Goal: Information Seeking & Learning: Find specific fact

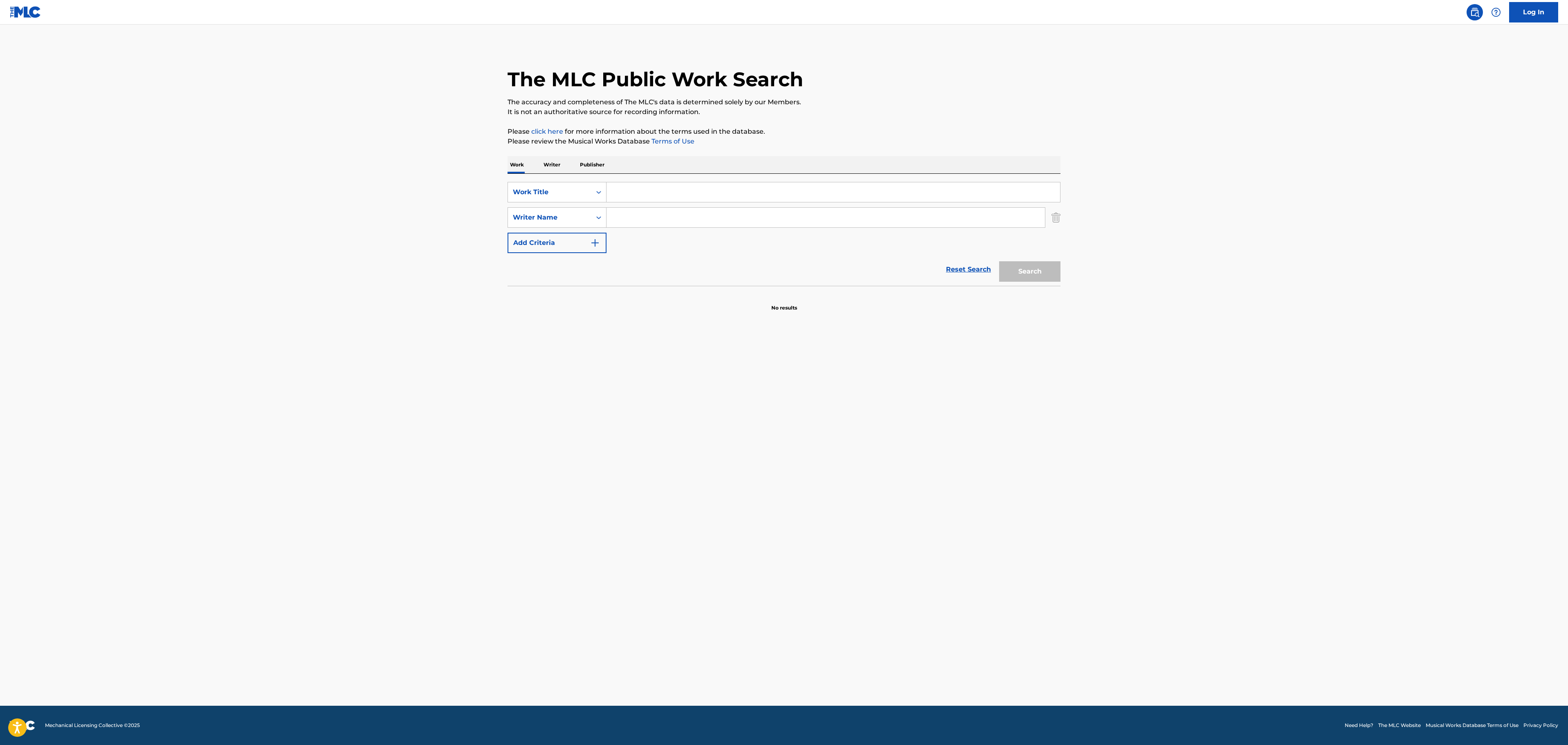
click at [635, 194] on input "Search Form" at bounding box center [833, 192] width 454 height 20
paste input "RUNAROUND [PERSON_NAME]"
type input "RUNAROUND [PERSON_NAME]"
click at [654, 222] on input "Search Form" at bounding box center [825, 217] width 438 height 20
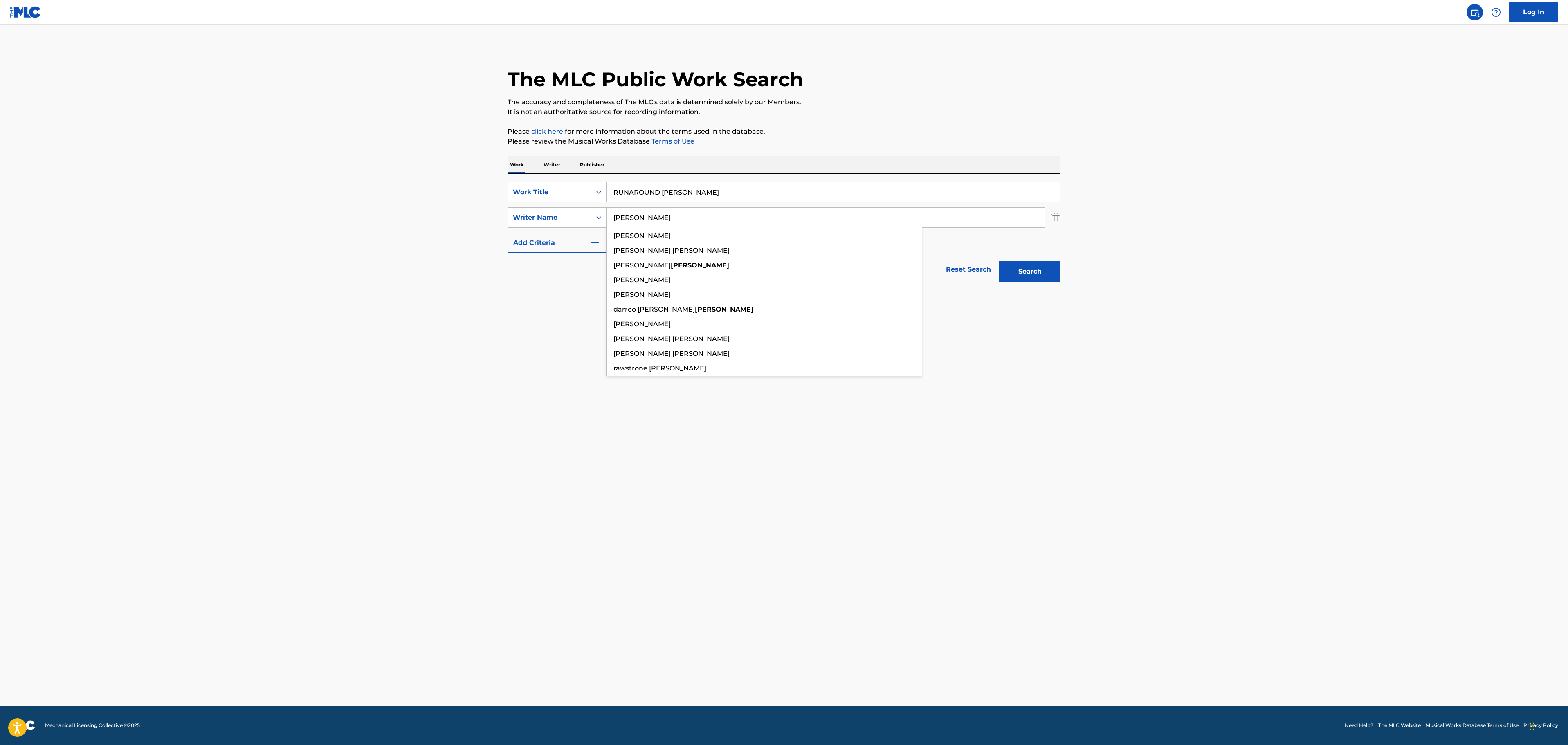
type input "[PERSON_NAME]"
click at [999, 261] on button "Search" at bounding box center [1029, 271] width 61 height 20
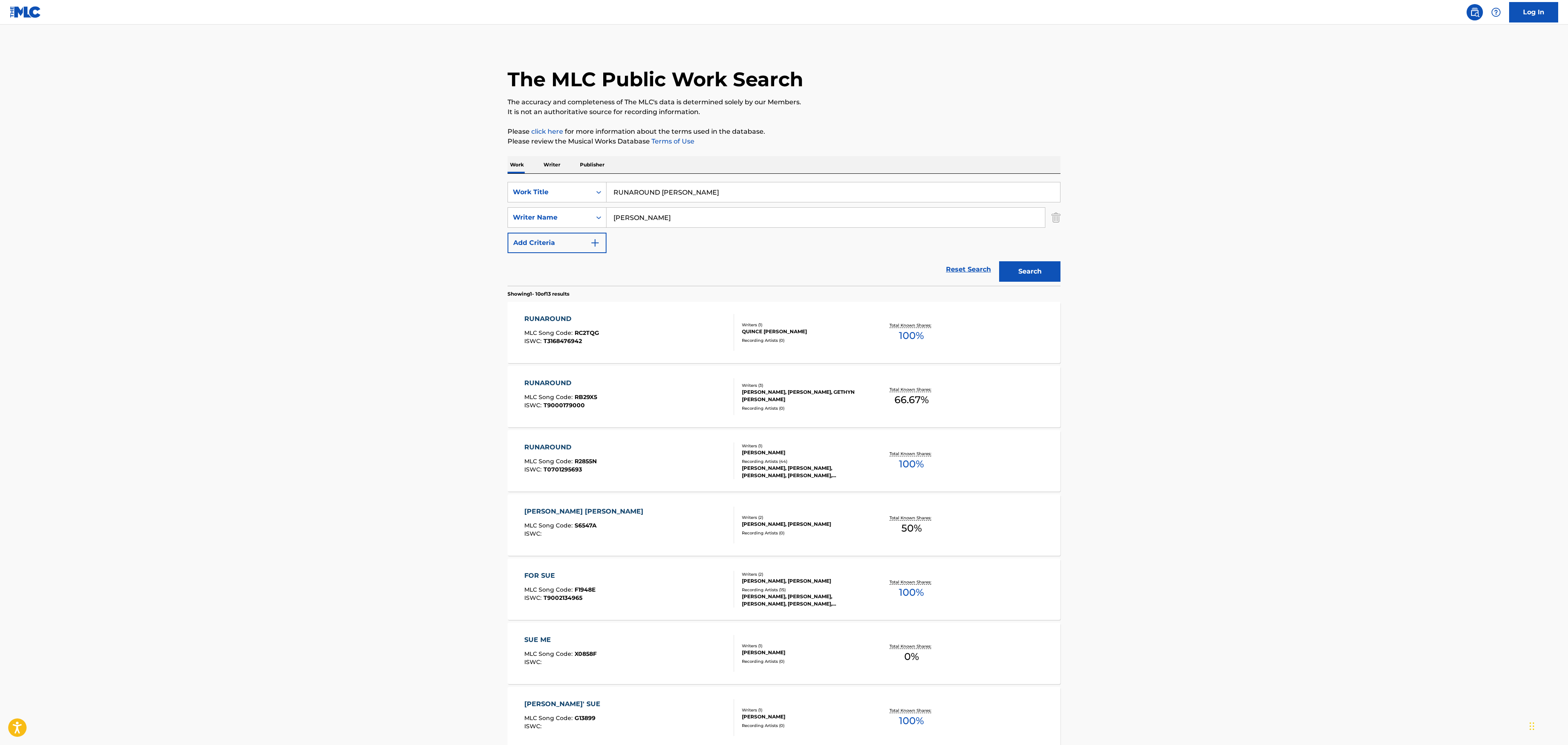
click at [1257, 387] on main "The MLC Public Work Search The accuracy and completeness of The MLC's data is d…" at bounding box center [784, 506] width 1568 height 962
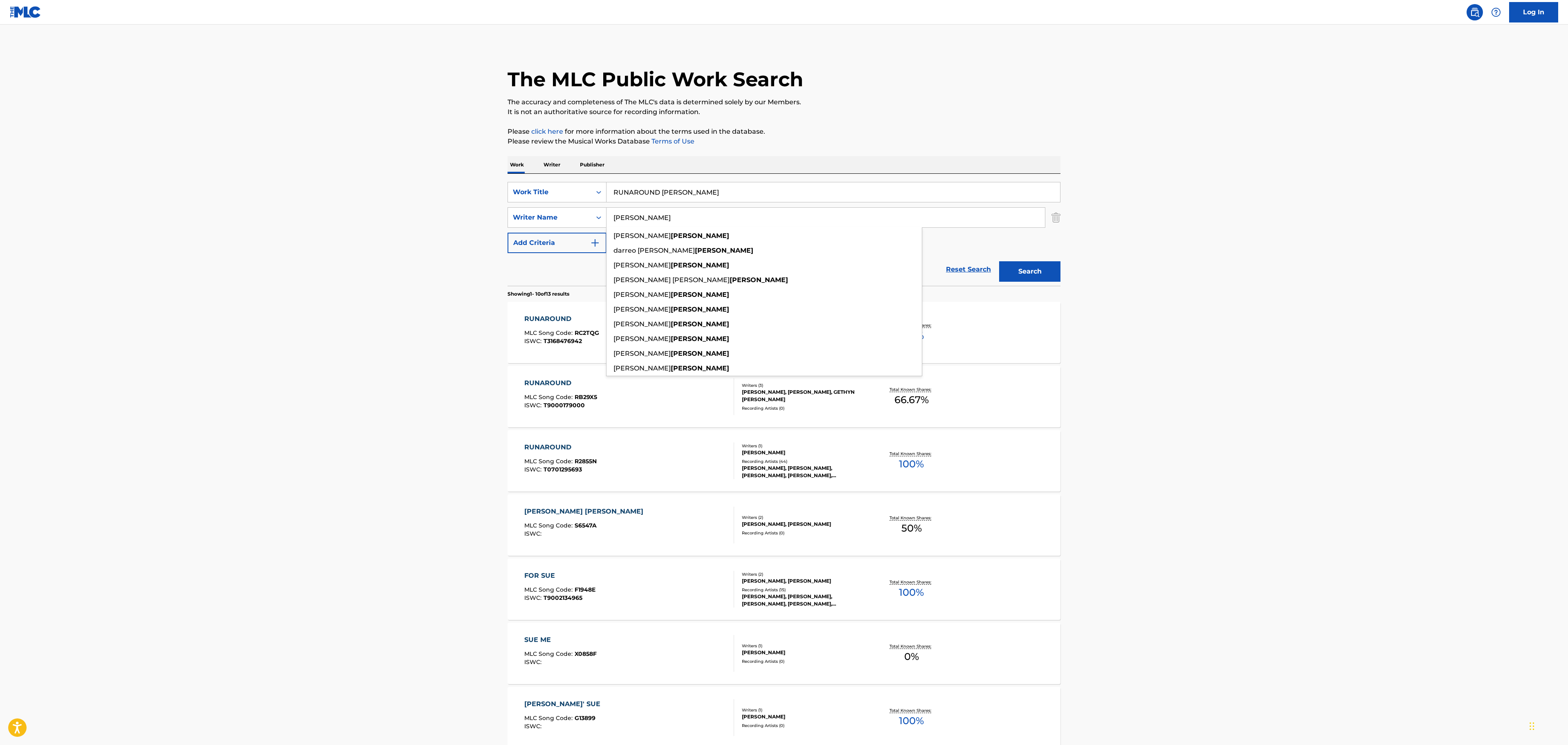
drag, startPoint x: 645, startPoint y: 214, endPoint x: 261, endPoint y: 239, distance: 384.8
click at [269, 239] on main "The MLC Public Work Search The accuracy and completeness of The MLC's data is d…" at bounding box center [784, 506] width 1568 height 962
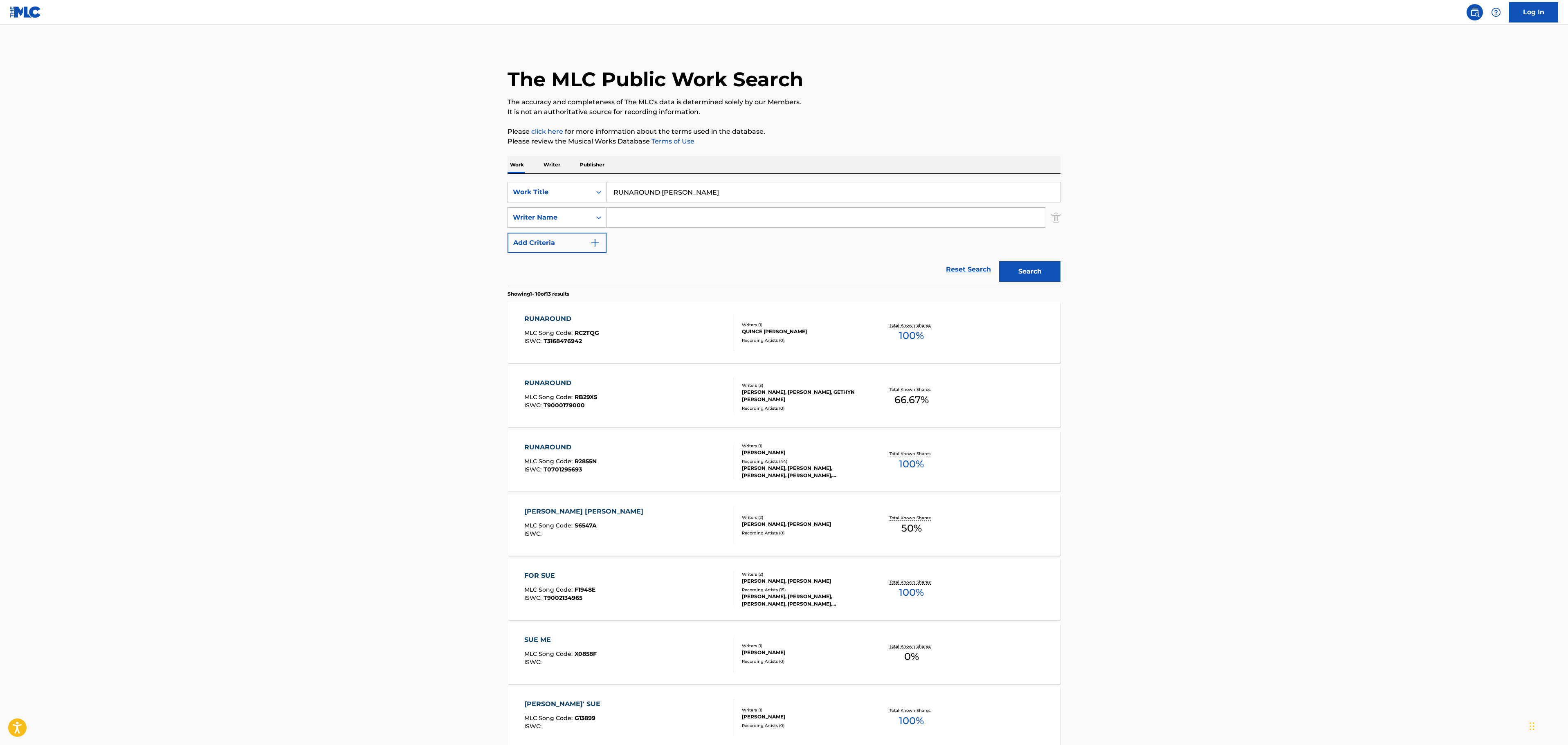
click at [999, 261] on button "Search" at bounding box center [1029, 271] width 61 height 20
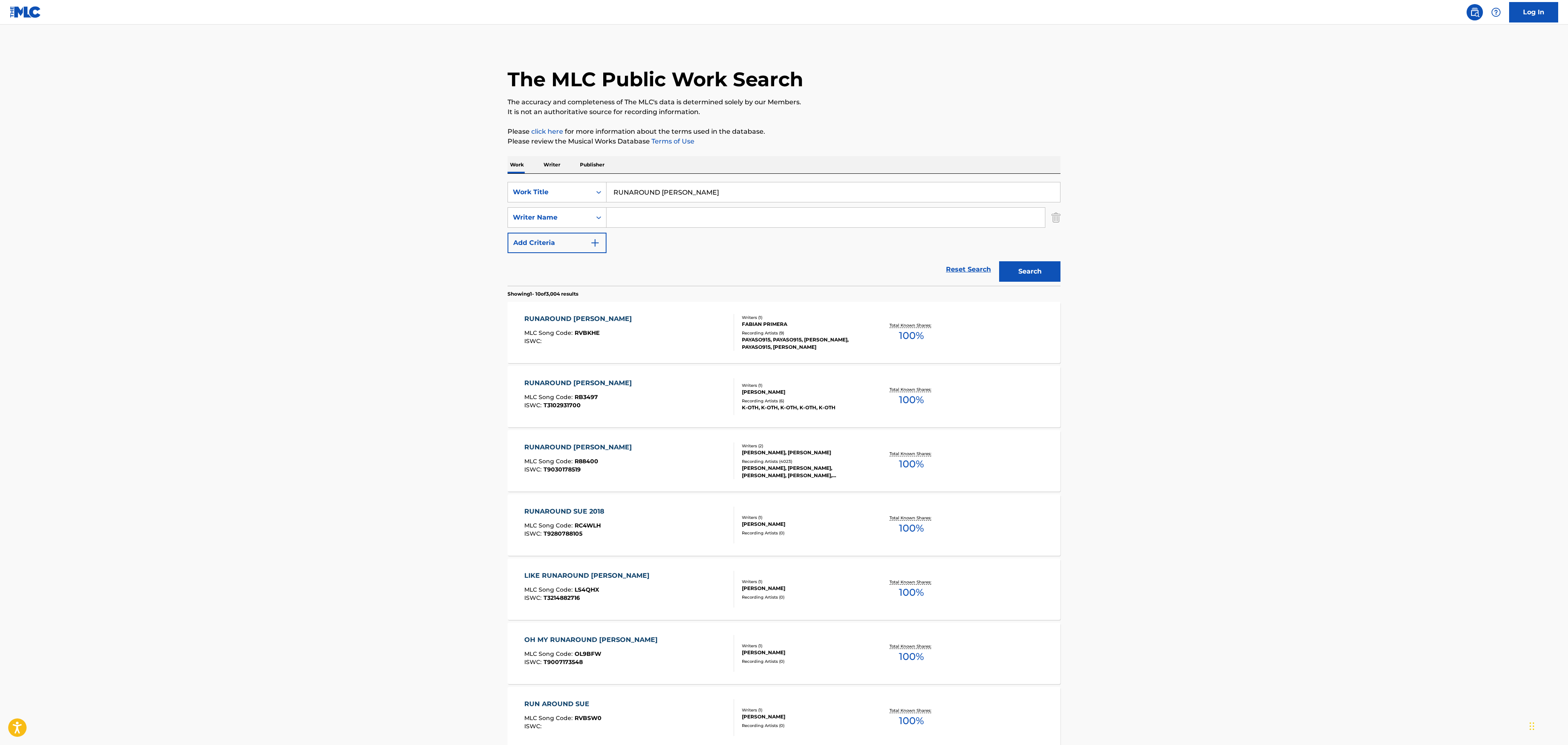
paste input "DIMUCCI"
type input "DIMUCCI"
click at [1103, 259] on main "The MLC Public Work Search The accuracy and completeness of The MLC's data is d…" at bounding box center [784, 506] width 1568 height 962
click at [1049, 272] on button "Search" at bounding box center [1029, 271] width 61 height 20
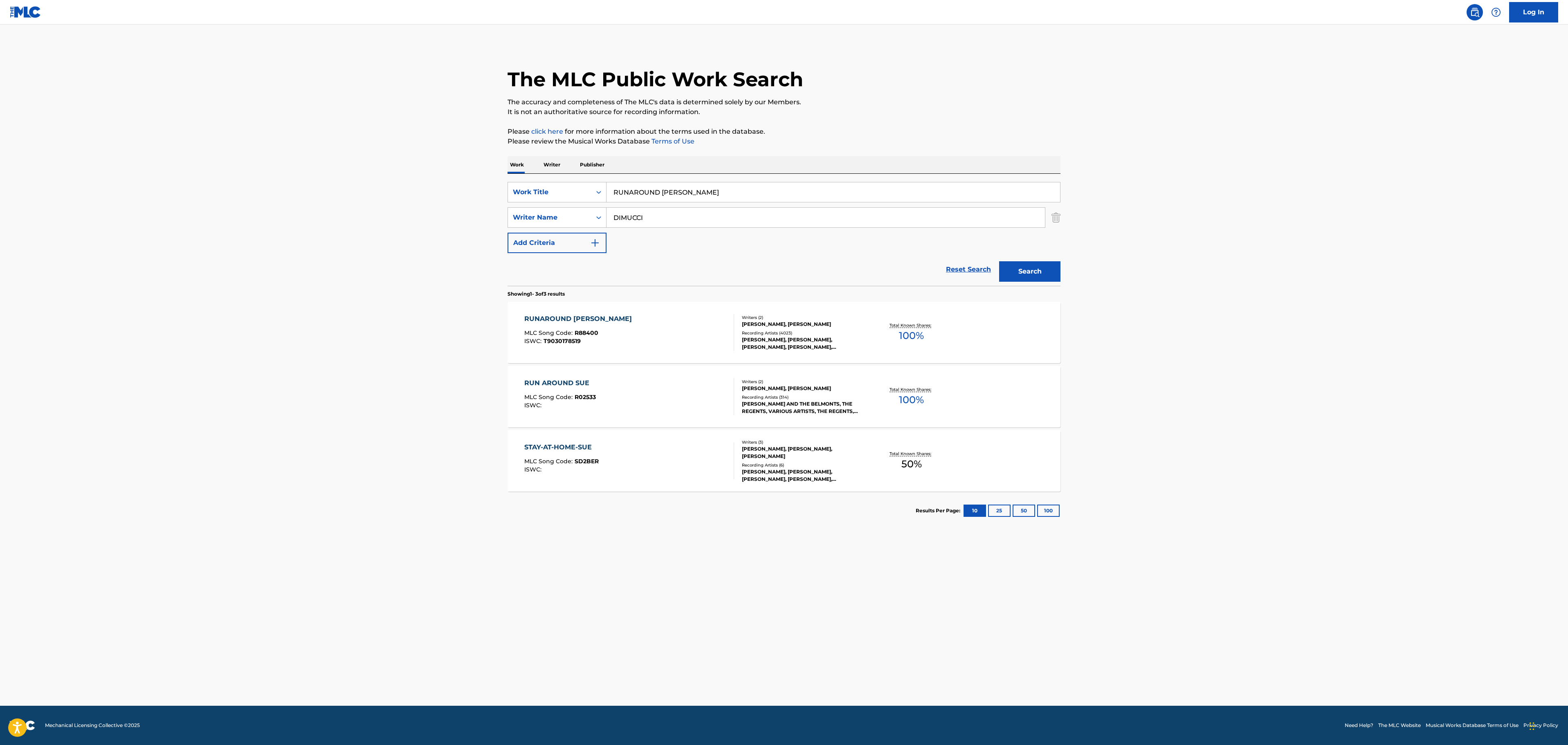
click at [824, 335] on div "Recording Artists ( 4023 )" at bounding box center [804, 333] width 123 height 6
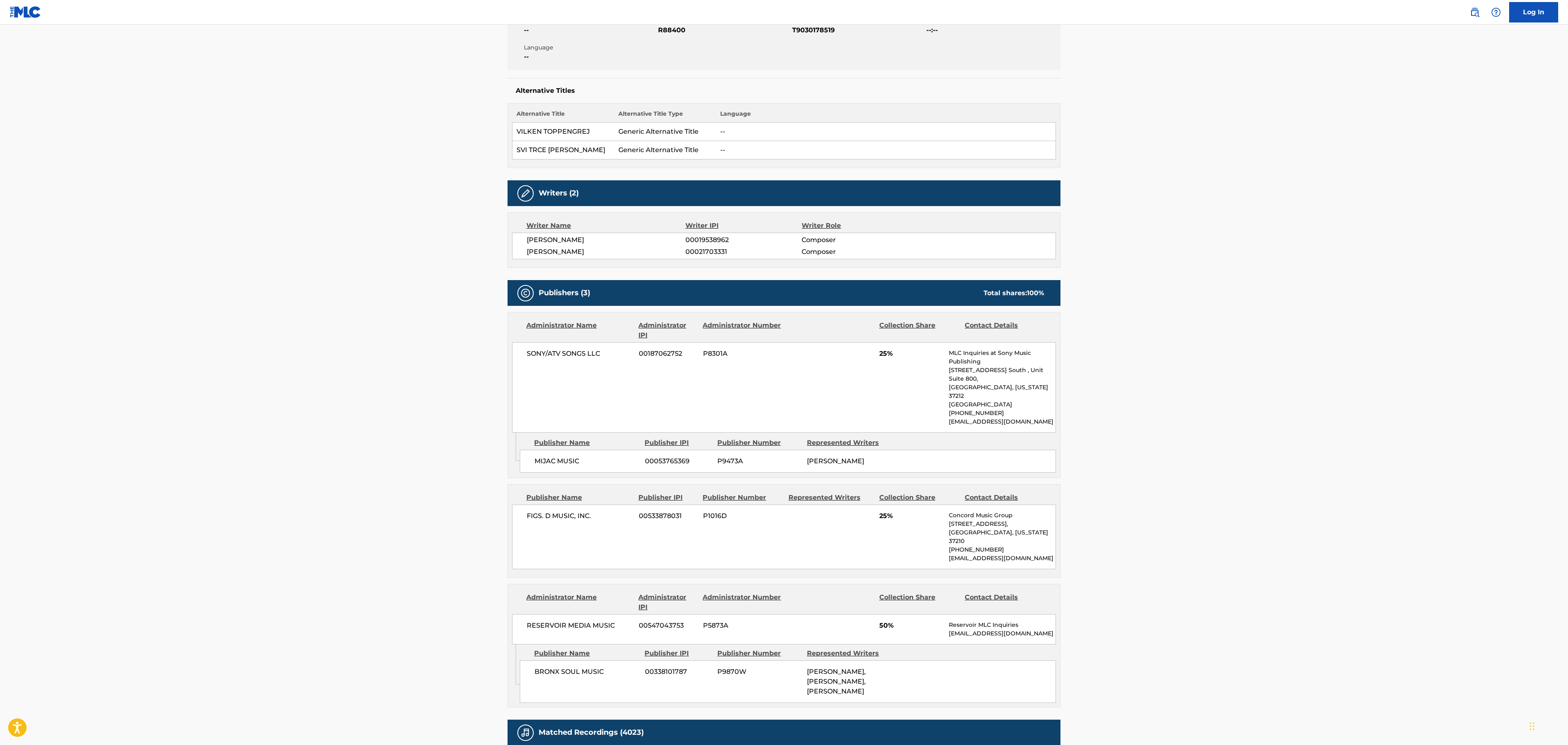
scroll to position [164, 0]
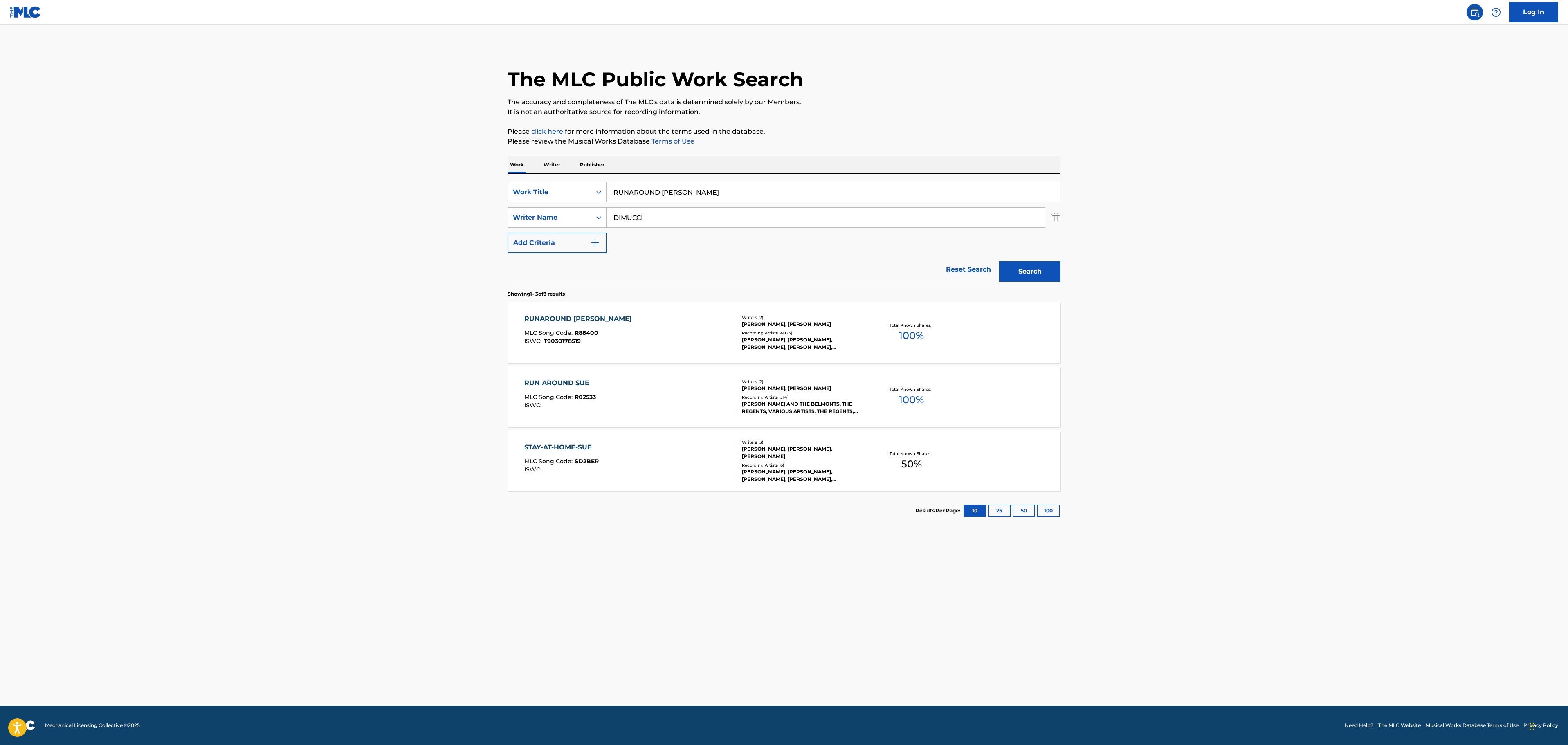
click at [794, 383] on div "Writers ( 2 )" at bounding box center [804, 381] width 123 height 6
drag, startPoint x: 693, startPoint y: 187, endPoint x: 499, endPoint y: 196, distance: 194.2
click at [496, 196] on main "The MLC Public Work Search The accuracy and completeness of The MLC's data is d…" at bounding box center [784, 365] width 1568 height 681
paste input "ALL OVER THE WORLD"
type input "ALL OVER THE WORLD"
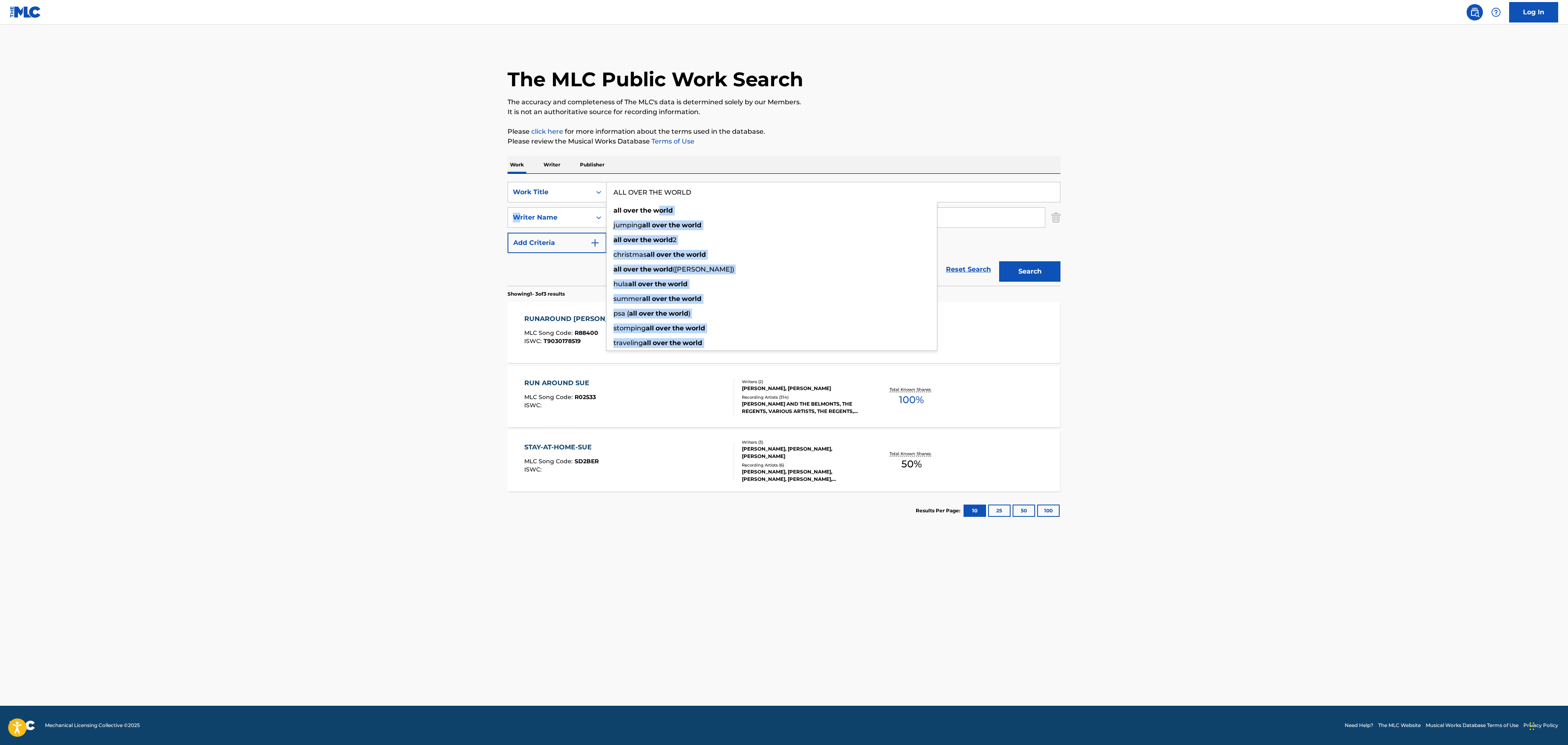
click at [517, 215] on div "SearchWithCriteria7011f193-cc4c-4bba-aac7-d71a5c63bc7d Work Title ALL OVER THE …" at bounding box center [784, 217] width 553 height 71
click at [390, 203] on main "The MLC Public Work Search The accuracy and completeness of The MLC's data is d…" at bounding box center [784, 365] width 1568 height 681
click at [1160, 197] on main "The MLC Public Work Search The accuracy and completeness of The MLC's data is d…" at bounding box center [784, 365] width 1568 height 681
click at [984, 224] on input "DIMUCCI" at bounding box center [825, 217] width 438 height 20
click at [988, 216] on input "DIMUCCI" at bounding box center [825, 217] width 438 height 20
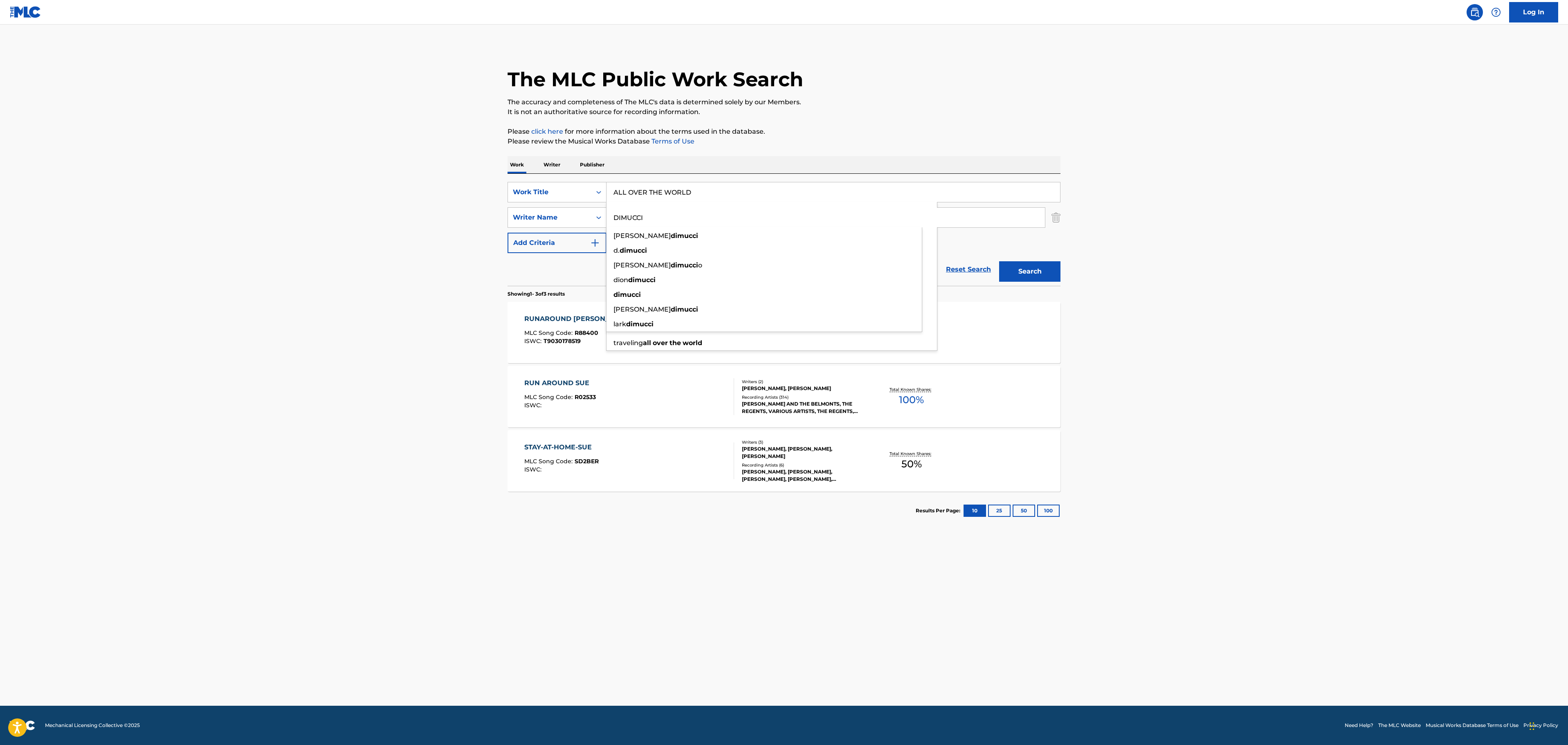
click at [988, 216] on input "DIMUCCI" at bounding box center [825, 217] width 438 height 20
type input "[PERSON_NAME]"
click at [999, 261] on button "Search" at bounding box center [1029, 271] width 61 height 20
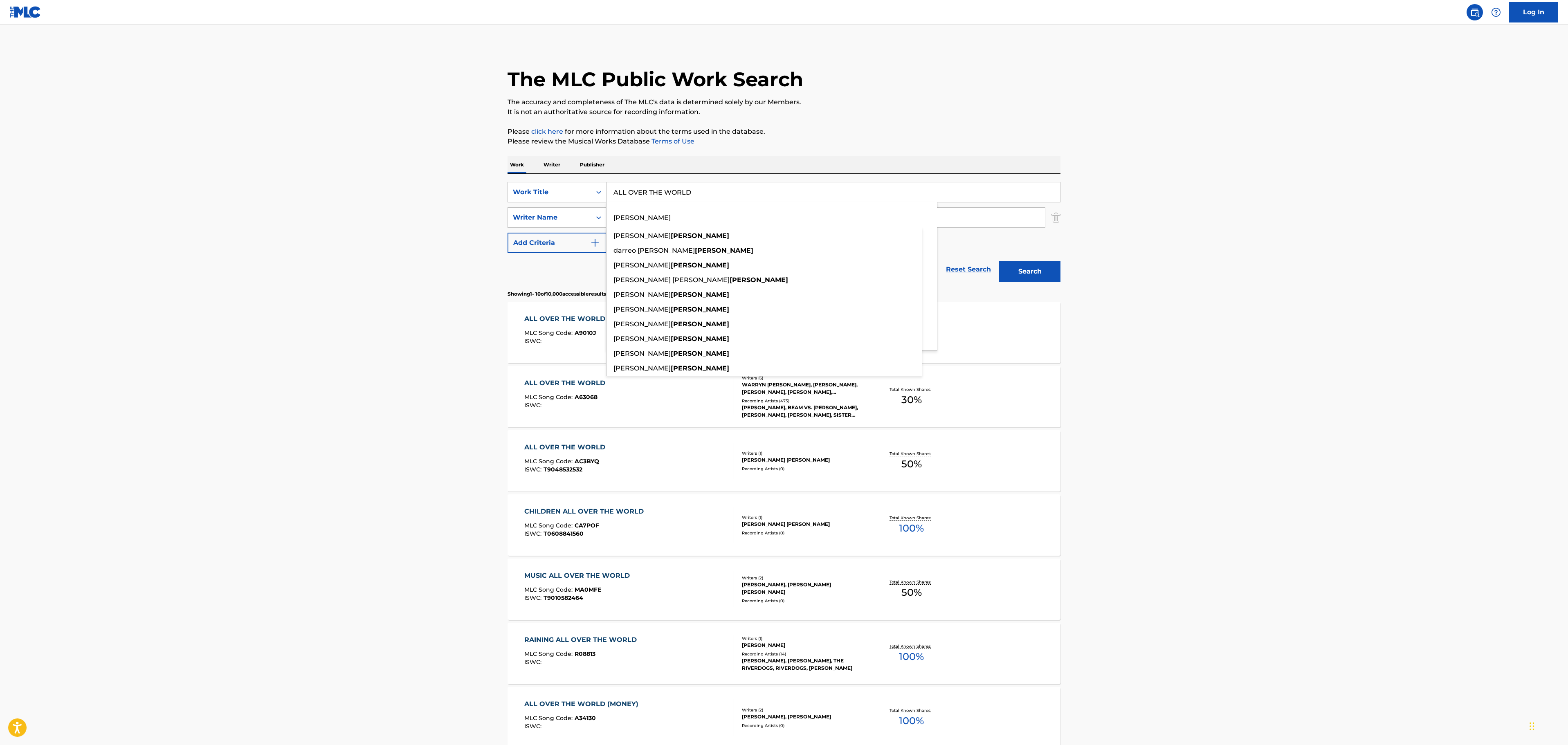
click at [1104, 210] on main "The MLC Public Work Search The accuracy and completeness of The MLC's data is d…" at bounding box center [784, 506] width 1568 height 962
click at [541, 335] on span "MLC Song Code :" at bounding box center [549, 333] width 50 height 7
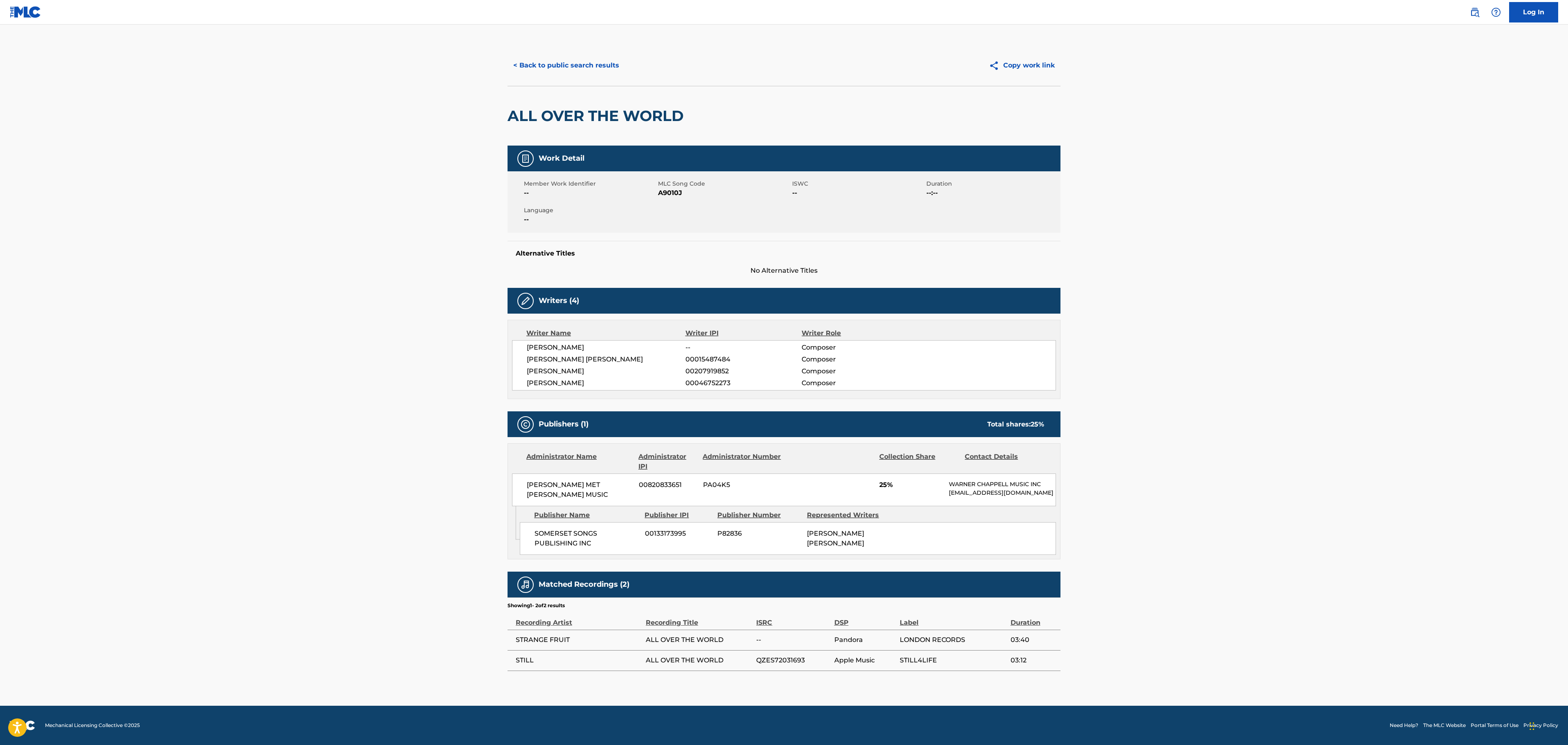
click at [425, 244] on main "< Back to public search results Copy work link ALL OVER THE WORLD Work Detail M…" at bounding box center [784, 365] width 1568 height 681
click at [548, 70] on button "< Back to public search results" at bounding box center [566, 65] width 117 height 20
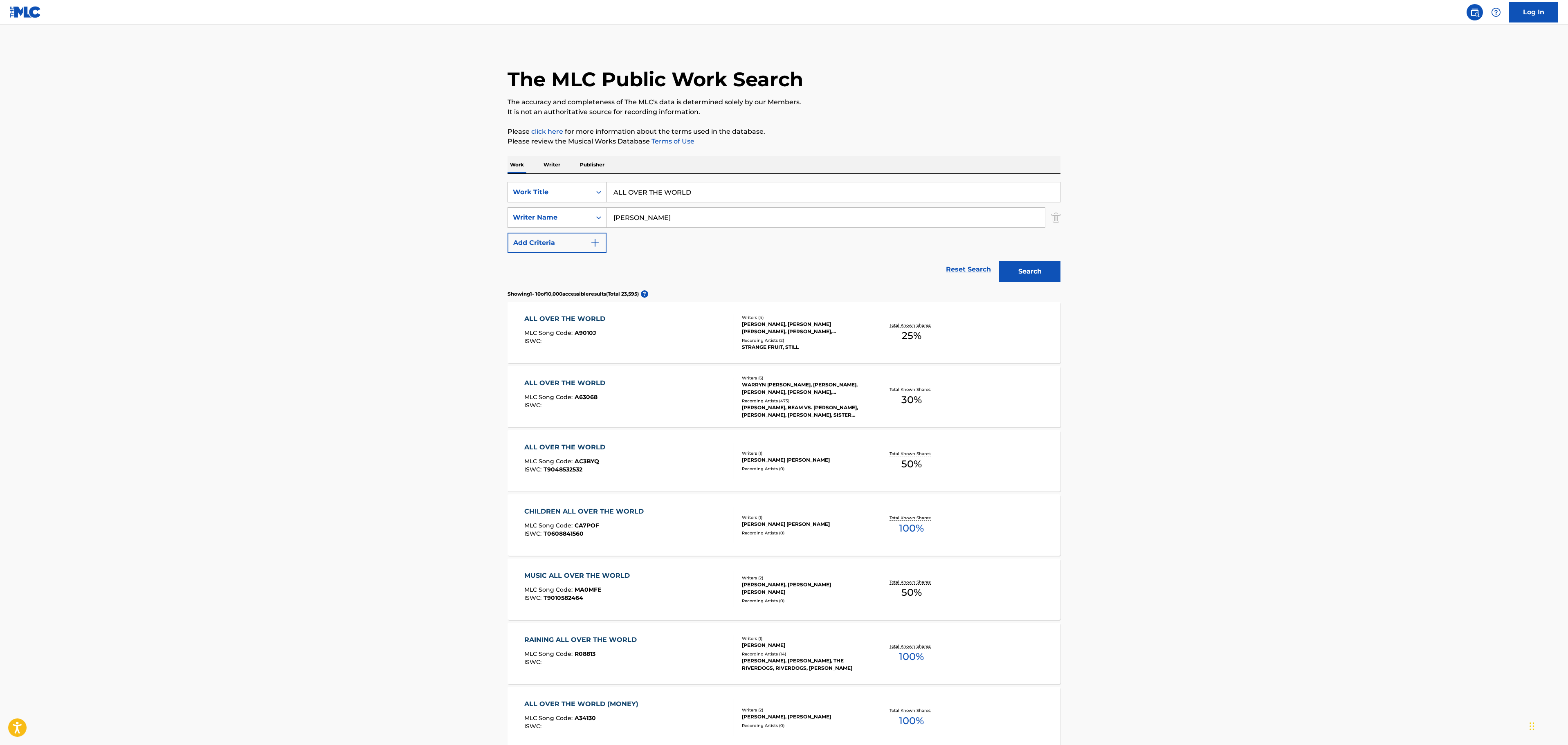
drag, startPoint x: 704, startPoint y: 192, endPoint x: 512, endPoint y: 196, distance: 192.0
click at [512, 196] on div "SearchWithCriteria7011f193-cc4c-4bba-aac7-d71a5c63bc7d Work Title ALL OVER THE …" at bounding box center [784, 192] width 553 height 20
paste input "T WAR WITH"
type input "AT WAR WITH THE WORLD"
click at [1116, 201] on main "The MLC Public Work Search The accuracy and completeness of The MLC's data is d…" at bounding box center [784, 506] width 1568 height 962
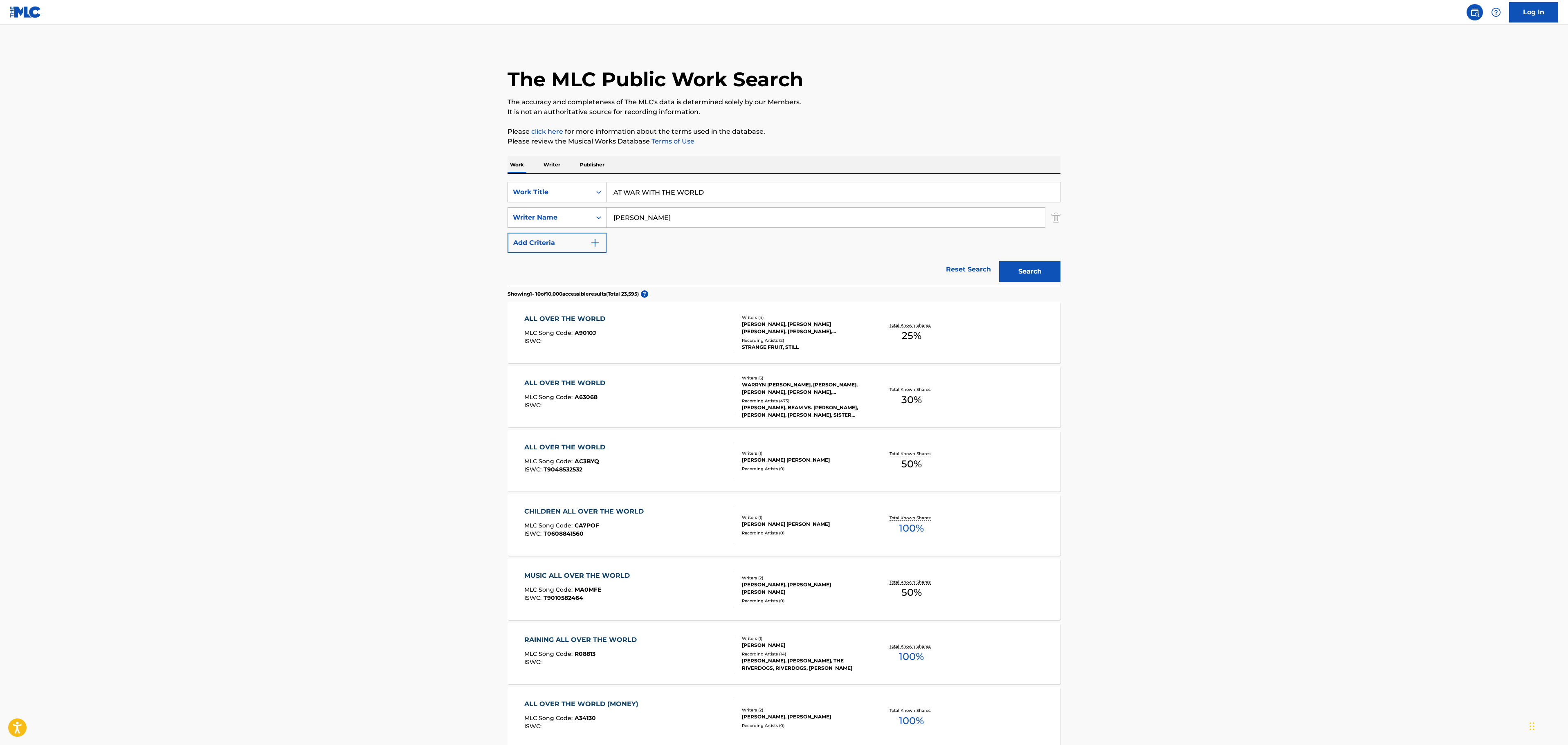
click at [1018, 265] on button "Search" at bounding box center [1029, 271] width 61 height 20
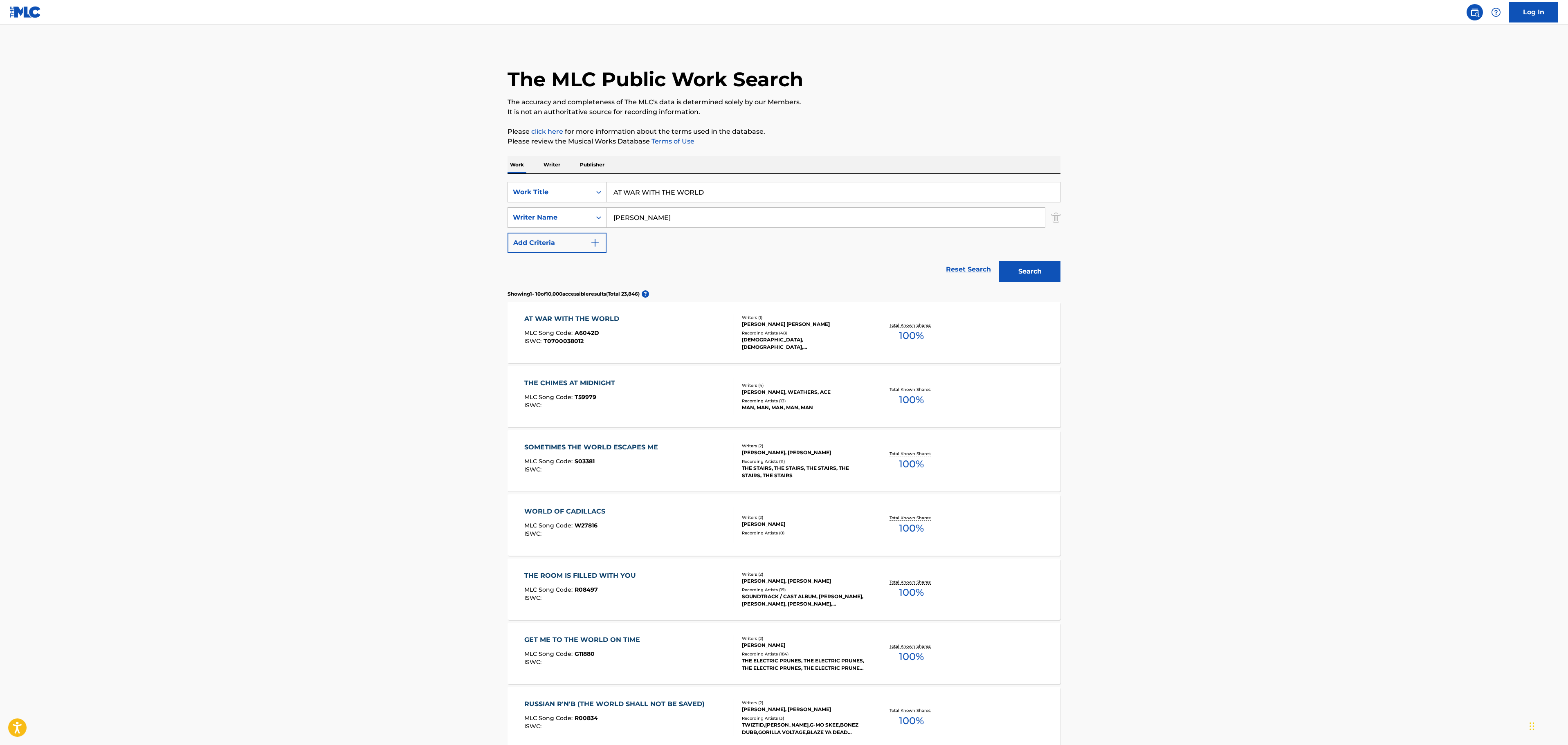
click at [833, 346] on div "[DEMOGRAPHIC_DATA], [DEMOGRAPHIC_DATA], [DEMOGRAPHIC_DATA], [DEMOGRAPHIC_DATA],…" at bounding box center [804, 343] width 123 height 15
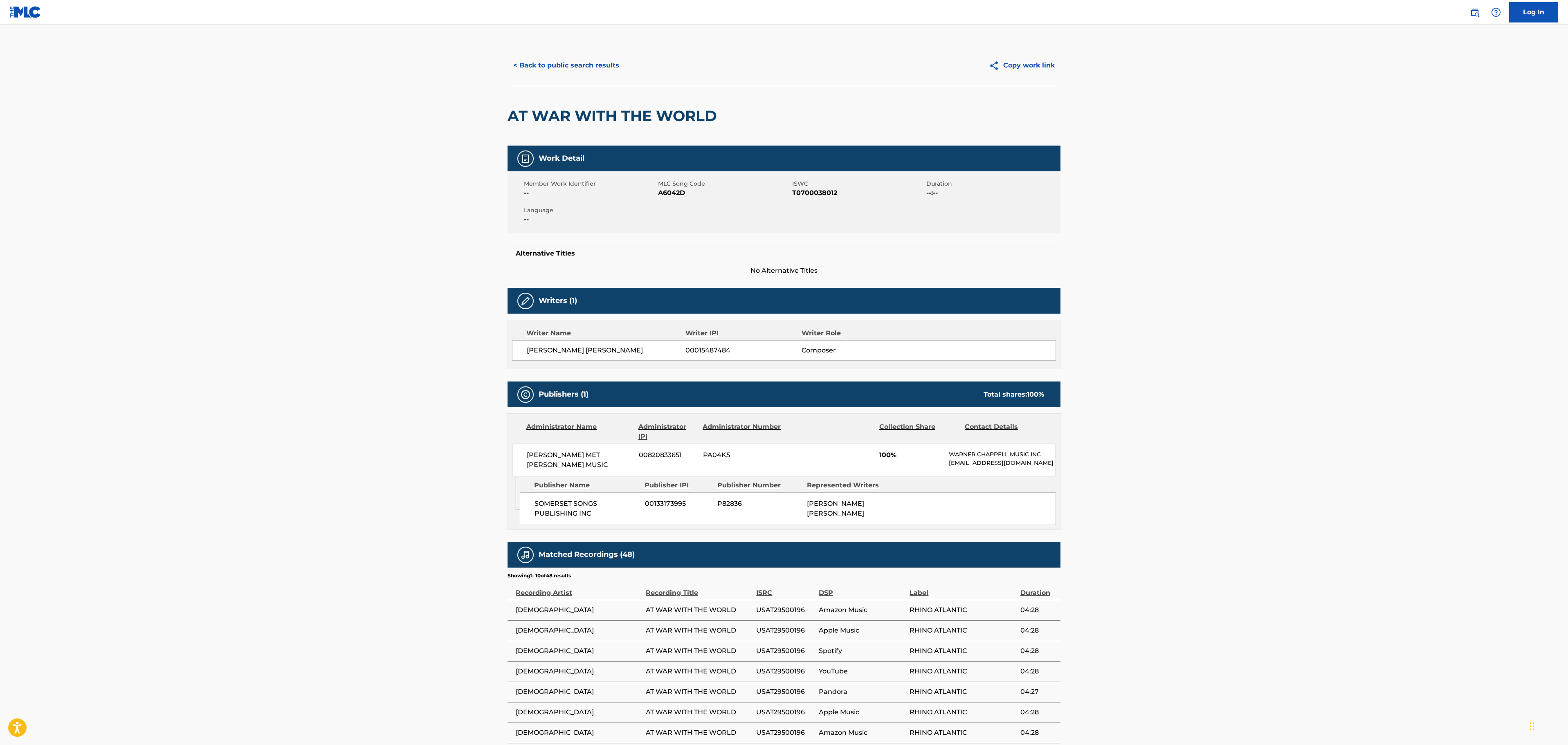
click at [575, 62] on button "< Back to public search results" at bounding box center [566, 65] width 117 height 20
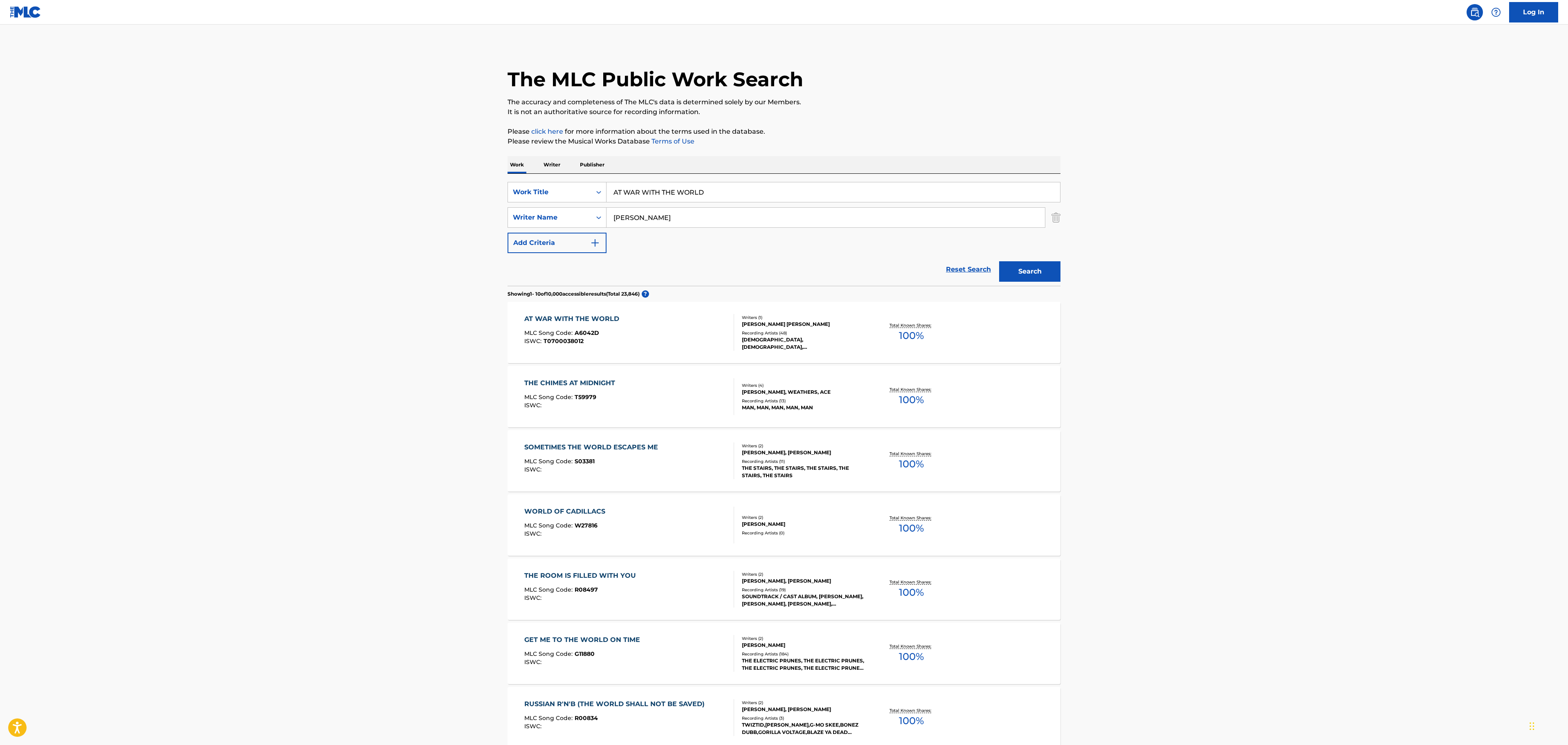
drag, startPoint x: 738, startPoint y: 196, endPoint x: 479, endPoint y: 196, distance: 259.0
click at [478, 196] on main "The MLC Public Work Search The accuracy and completeness of The MLC's data is d…" at bounding box center [784, 506] width 1568 height 962
paste input "BAD LOVE"
type input "BAD LOVE"
click at [1125, 217] on main "The MLC Public Work Search The accuracy and completeness of The MLC's data is d…" at bounding box center [784, 506] width 1568 height 962
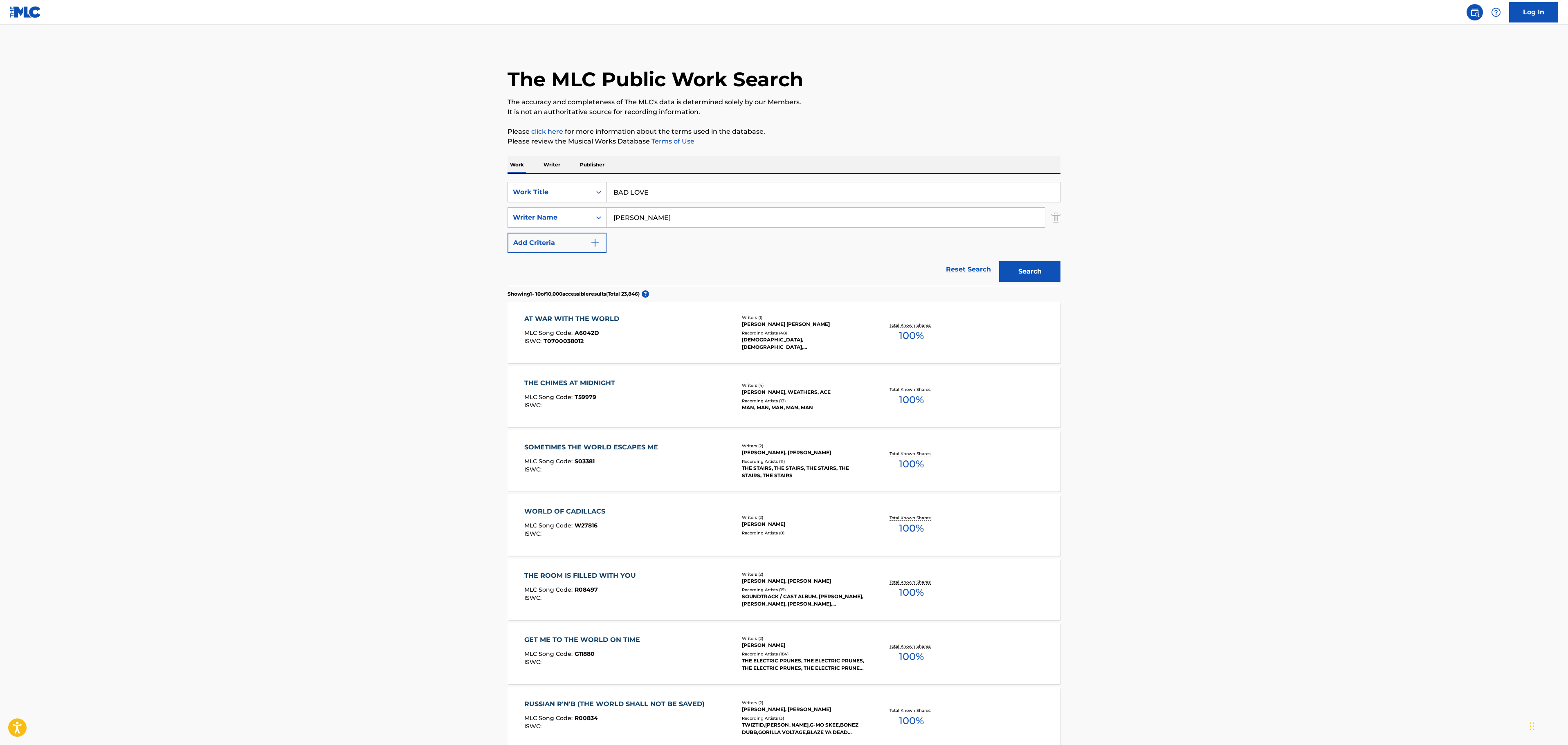
click at [1040, 274] on button "Search" at bounding box center [1029, 271] width 61 height 20
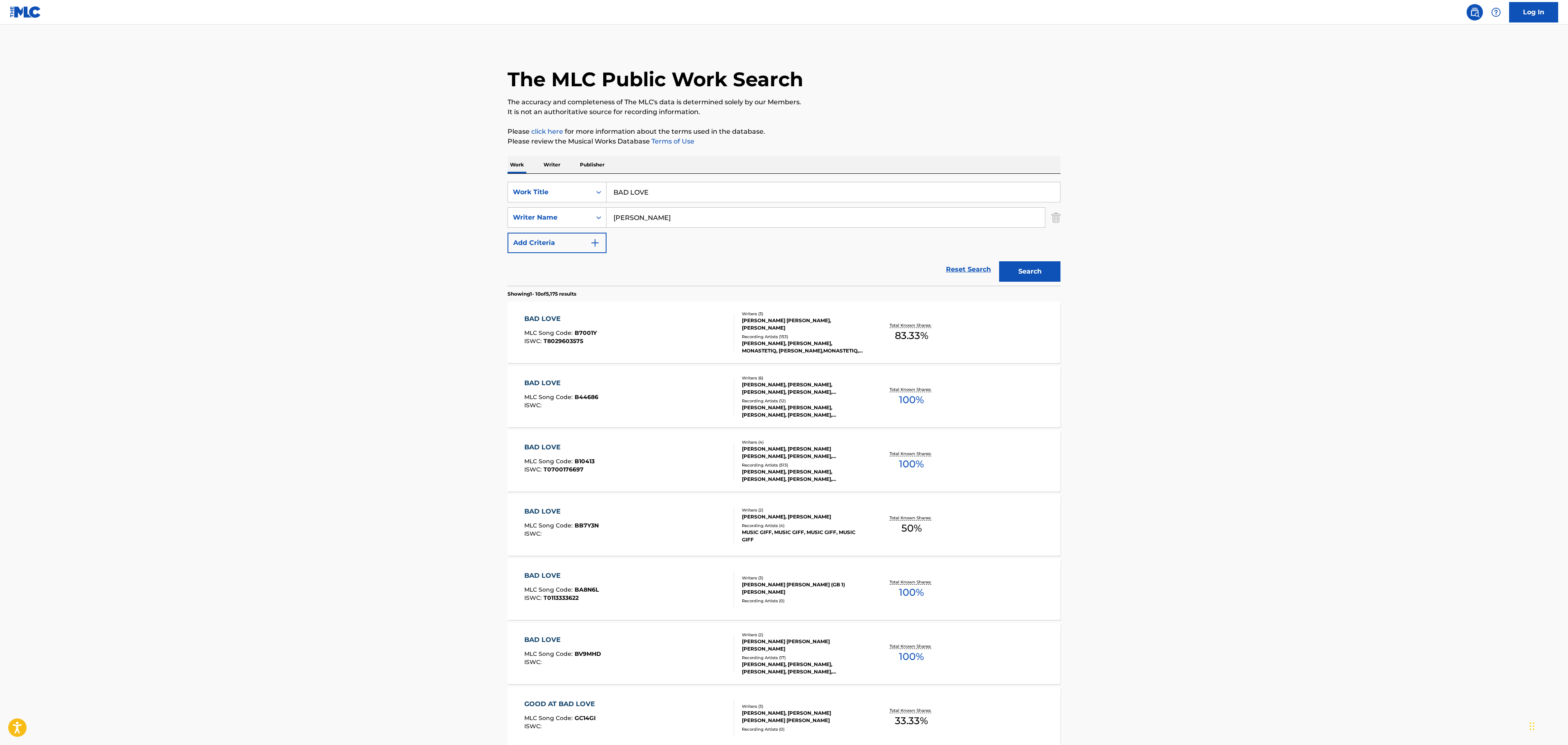
click at [653, 473] on div "BAD LOVE MLC Song Code : B10413 ISWC : T0700176697" at bounding box center [629, 461] width 210 height 37
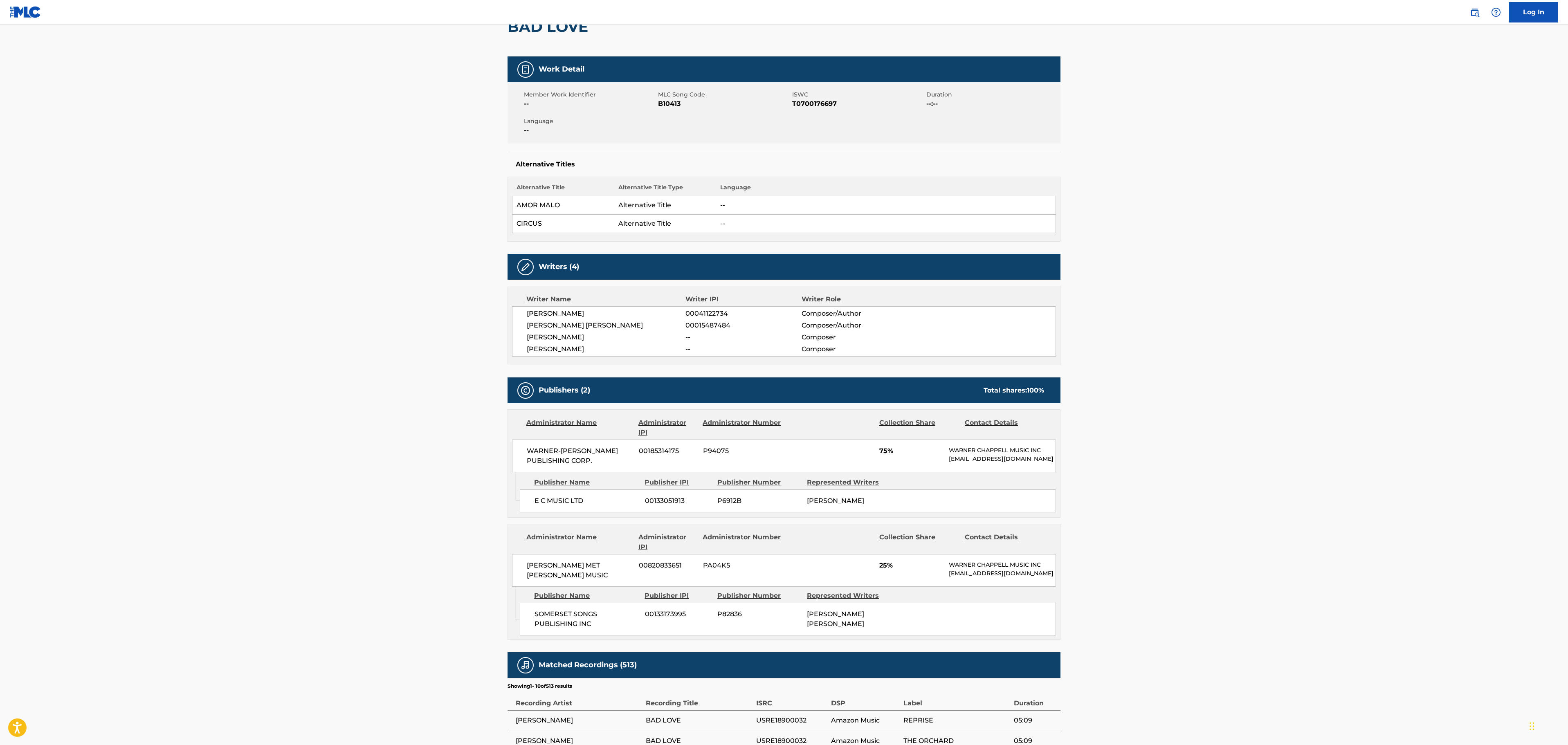
scroll to position [164, 0]
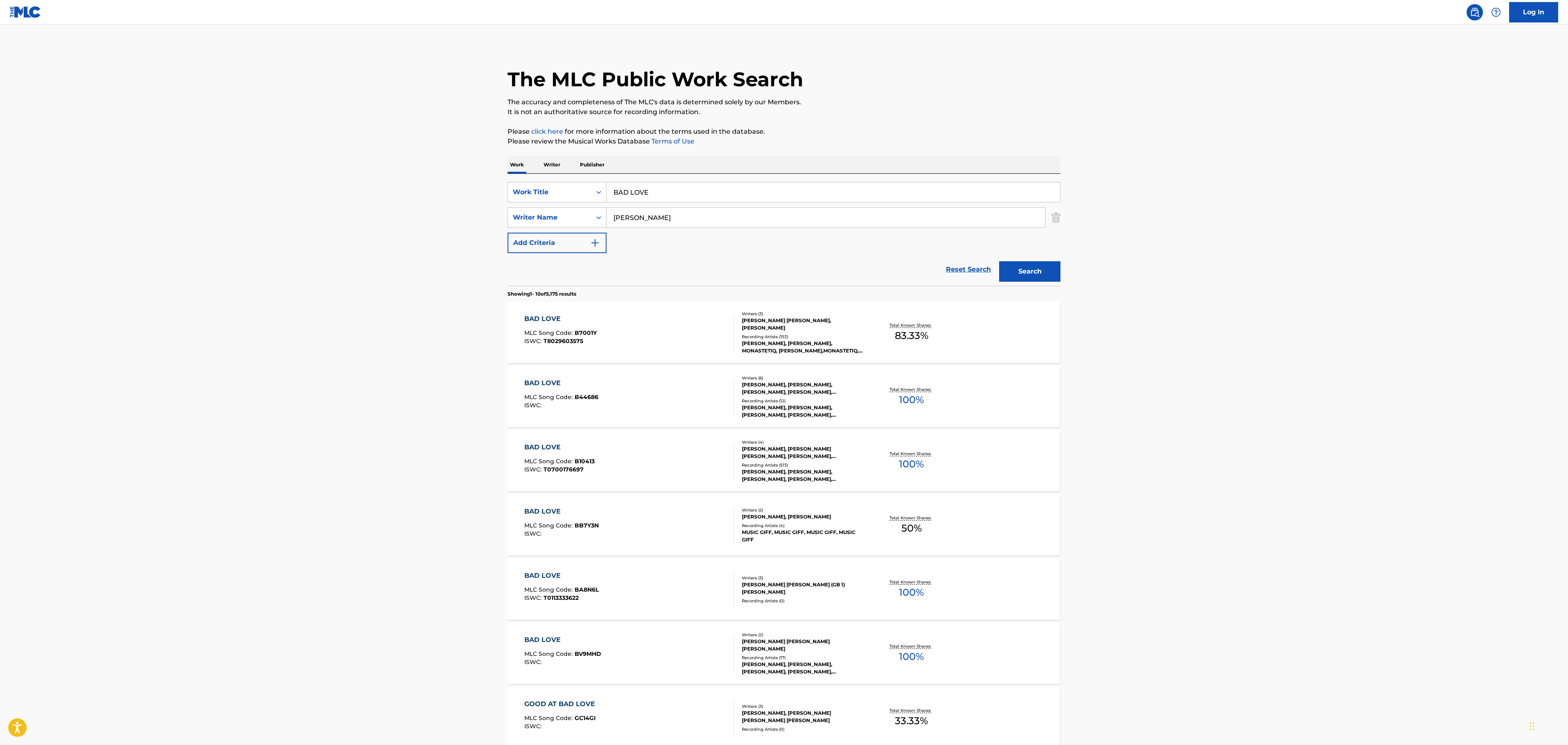
drag, startPoint x: 593, startPoint y: 197, endPoint x: 600, endPoint y: 176, distance: 22.1
click at [478, 197] on main "The MLC Public Work Search The accuracy and completeness of The MLC's data is d…" at bounding box center [784, 506] width 1568 height 962
paste input "IRD ON THE WIR"
type input "BIRD ON THE WIRE"
click at [1314, 194] on main "The MLC Public Work Search The accuracy and completeness of The MLC's data is d…" at bounding box center [784, 506] width 1568 height 962
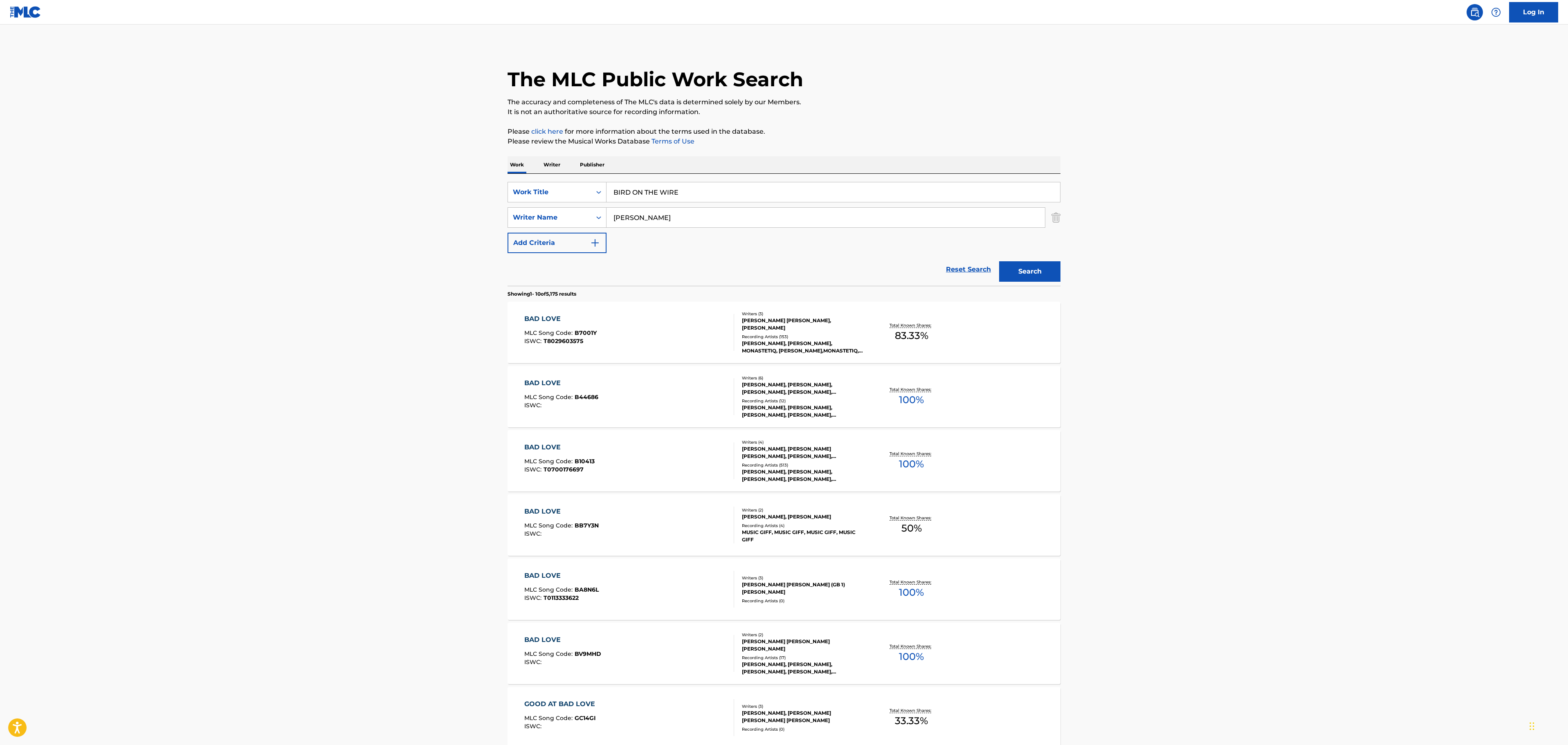
click at [1036, 265] on button "Search" at bounding box center [1029, 271] width 61 height 20
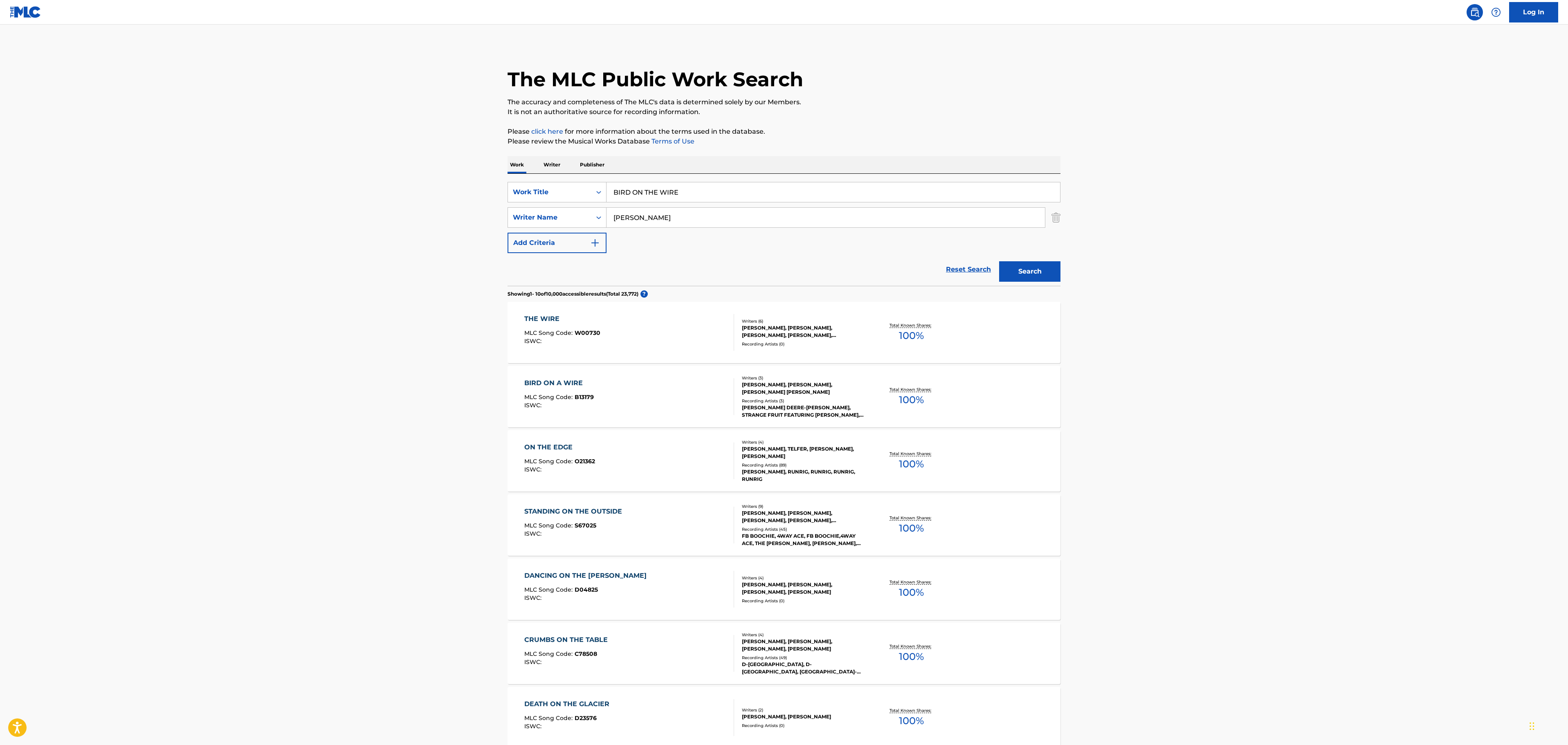
click at [646, 399] on div "BIRD ON A WIRE MLC Song Code : B13179 ISWC :" at bounding box center [629, 397] width 210 height 37
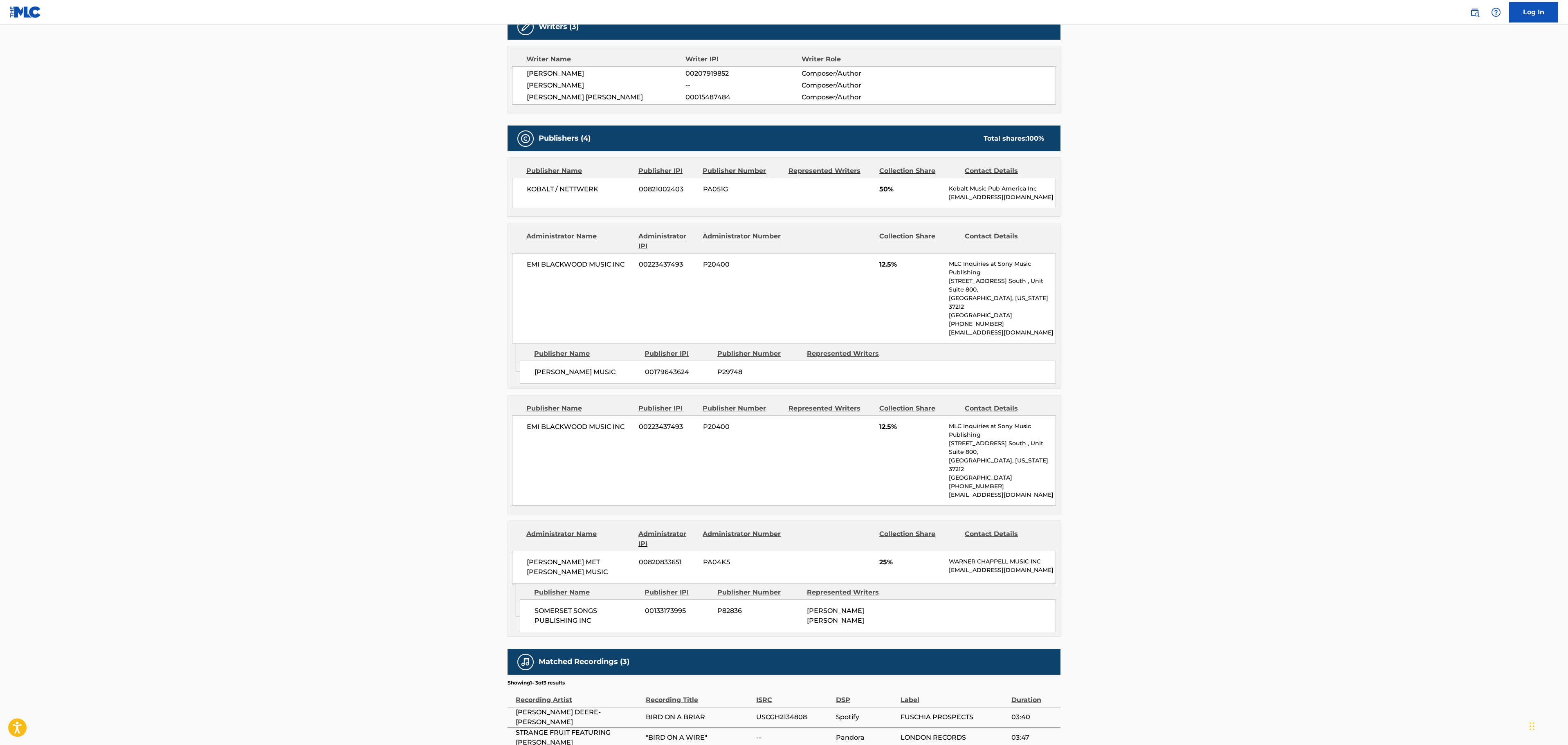
scroll to position [327, 0]
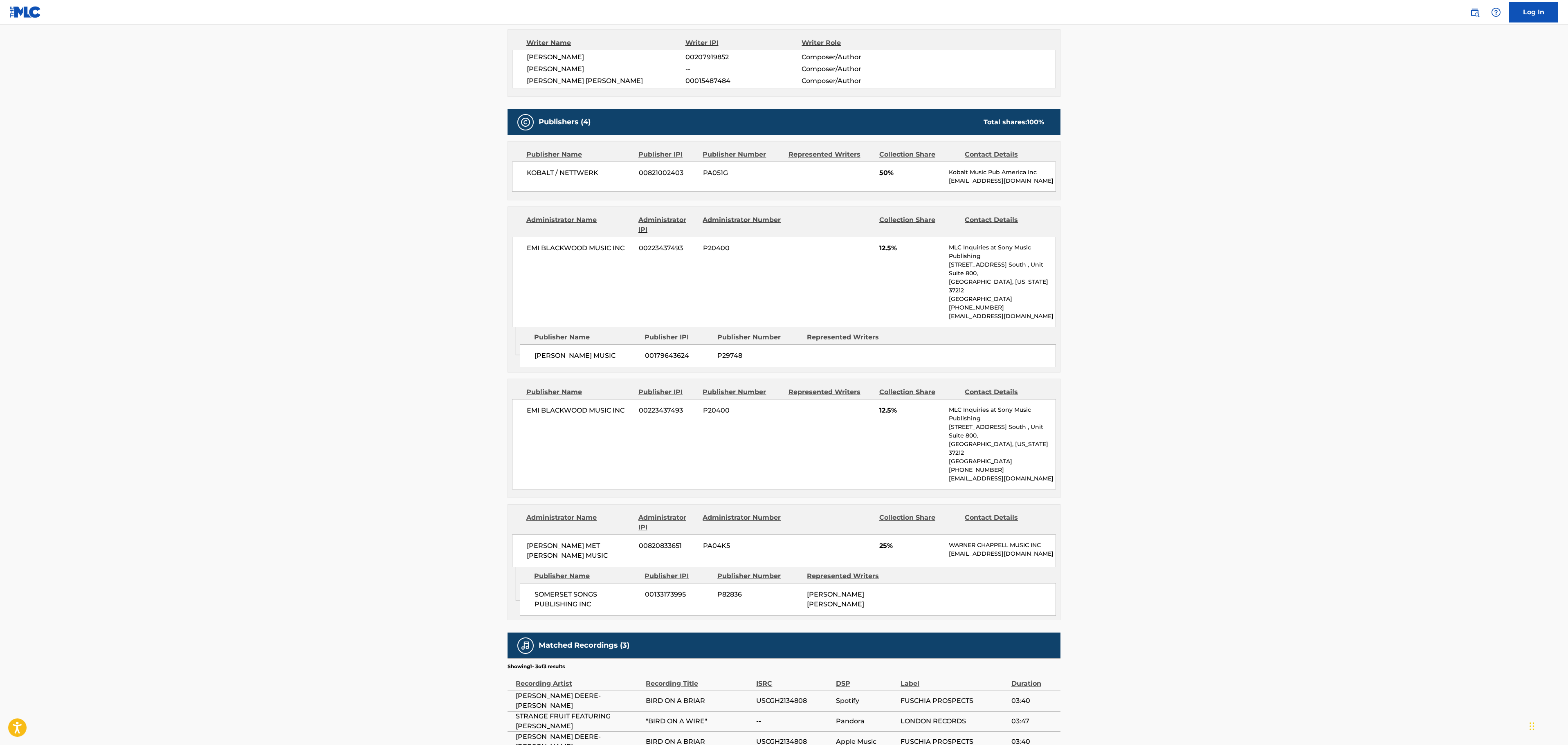
drag, startPoint x: 409, startPoint y: 319, endPoint x: 401, endPoint y: 315, distance: 8.9
click at [409, 319] on main "< Back to public search results Copy work link BIRD ON A WIRE Work Detail Membe…" at bounding box center [784, 231] width 1568 height 1067
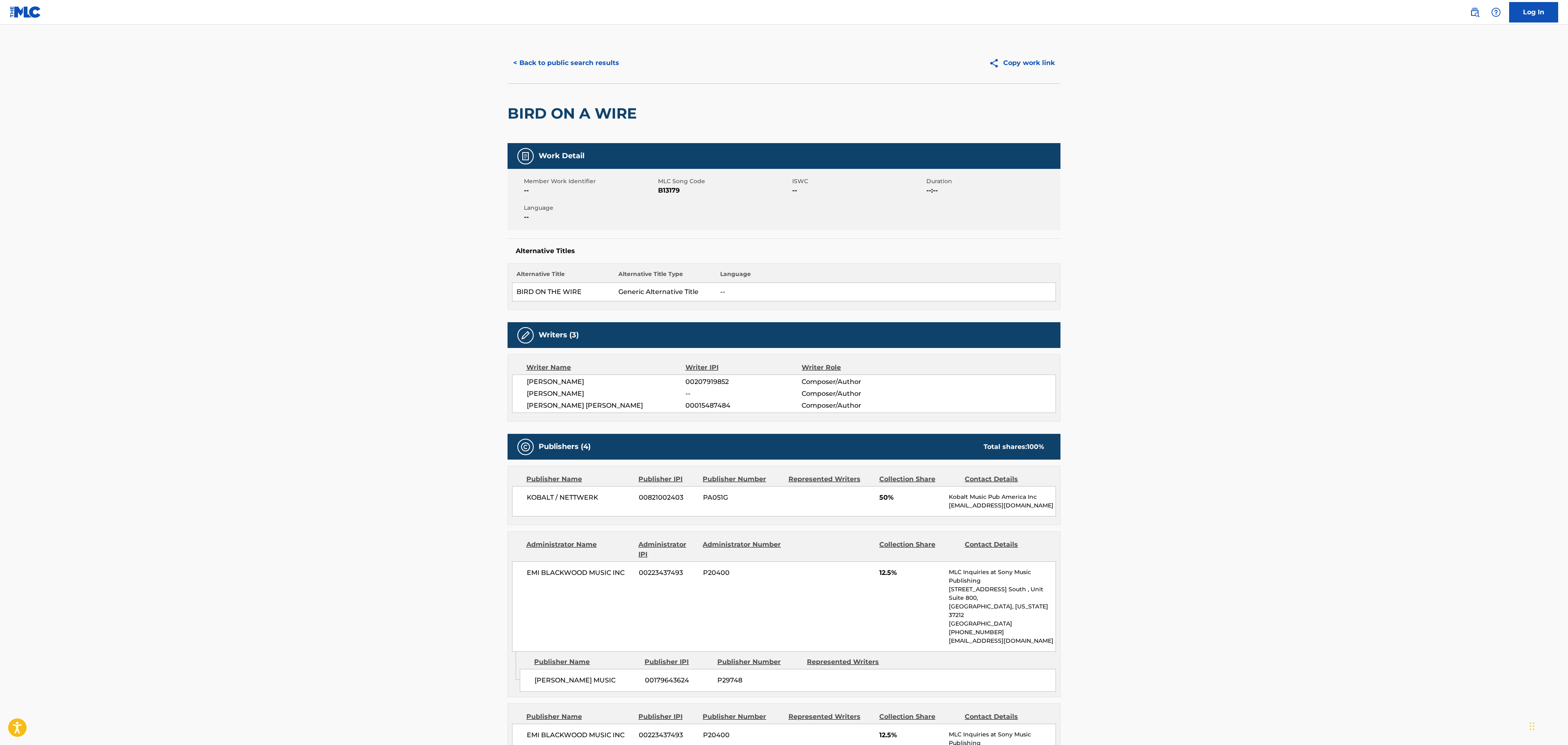
scroll to position [0, 0]
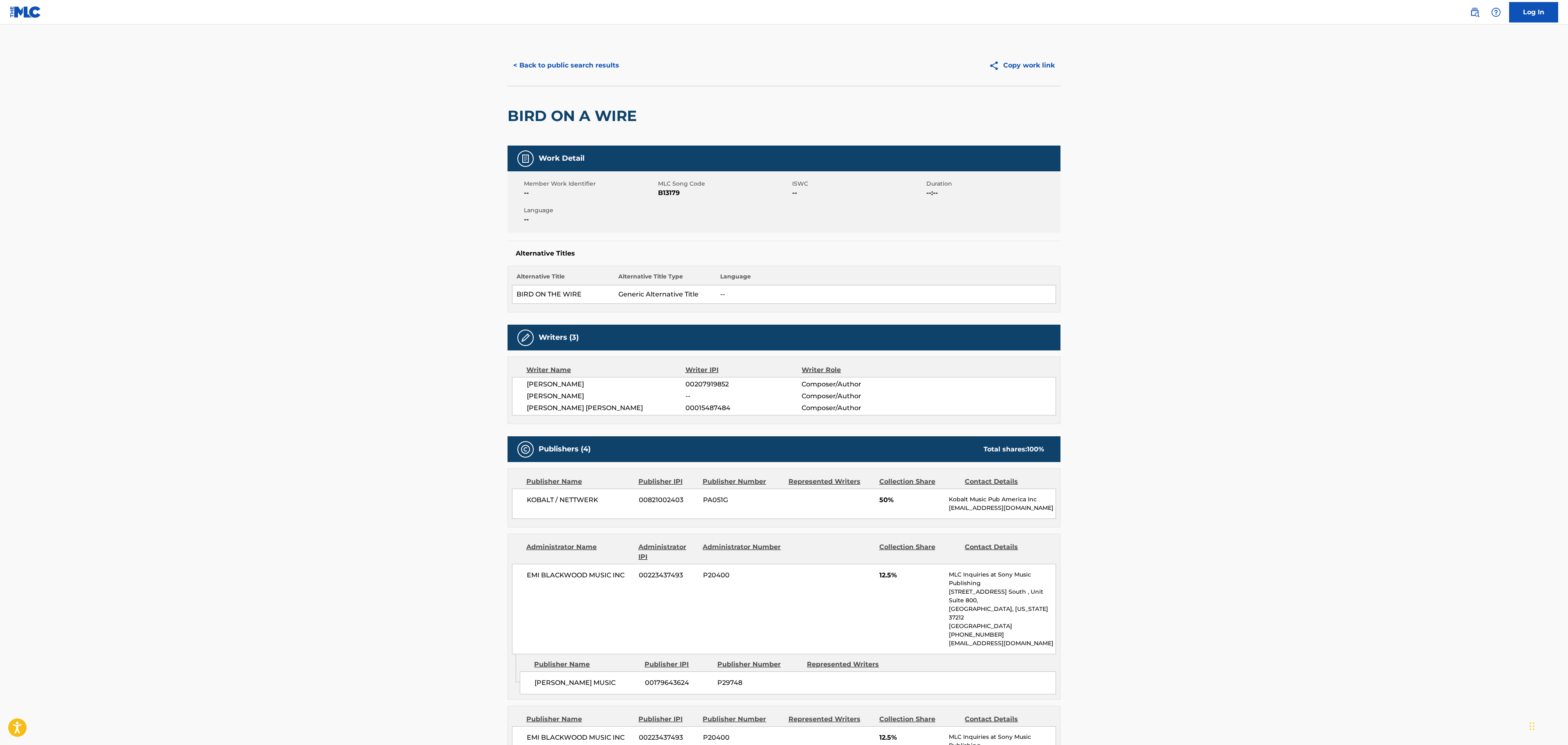
click at [581, 78] on div "< Back to public search results Copy work link" at bounding box center [784, 65] width 553 height 41
click at [586, 64] on button "< Back to public search results" at bounding box center [566, 65] width 117 height 20
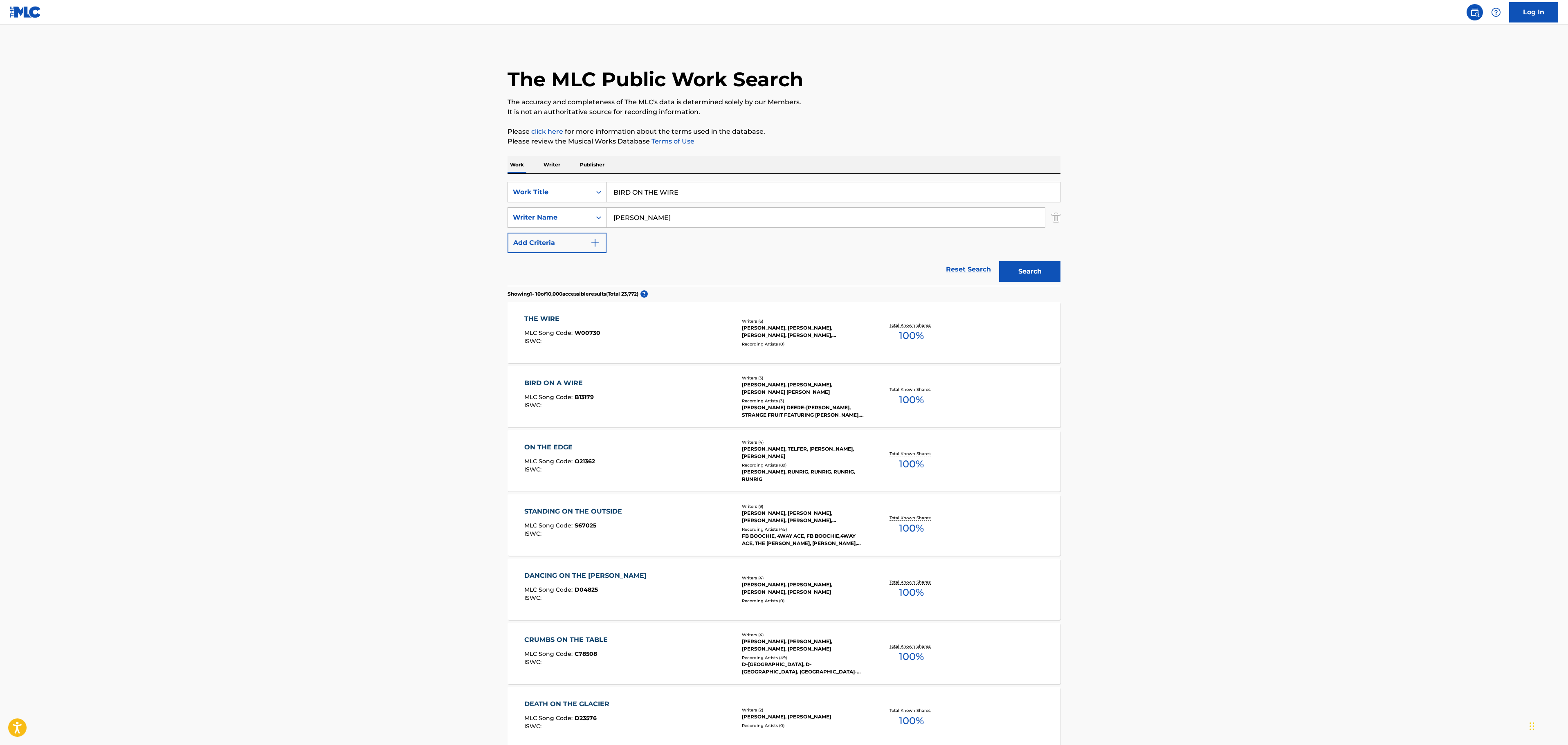
drag, startPoint x: 1323, startPoint y: 196, endPoint x: 1111, endPoint y: 181, distance: 212.5
click at [1323, 196] on main "The MLC Public Work Search The accuracy and completeness of The MLC's data is d…" at bounding box center [784, 506] width 1568 height 962
drag, startPoint x: 694, startPoint y: 191, endPoint x: 610, endPoint y: 196, distance: 84.1
click at [461, 196] on main "The MLC Public Work Search The accuracy and completeness of The MLC's data is d…" at bounding box center [784, 506] width 1568 height 962
paste input "DIRTY WHITE BOY"
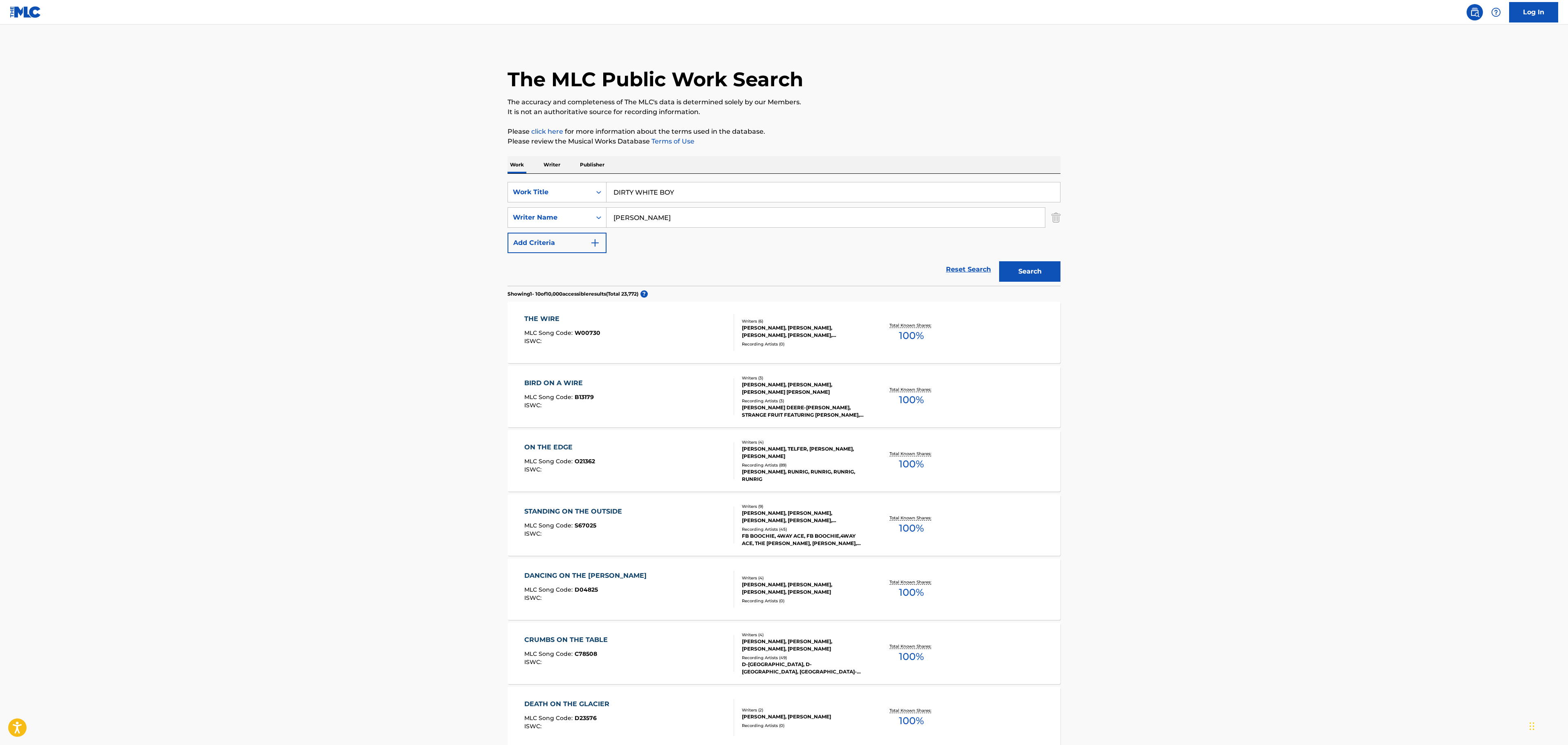
type input "DIRTY WHITE BOY"
click at [1362, 193] on main "The MLC Public Work Search The accuracy and completeness of The MLC's data is d…" at bounding box center [784, 506] width 1568 height 962
click at [1033, 277] on button "Search" at bounding box center [1029, 271] width 61 height 20
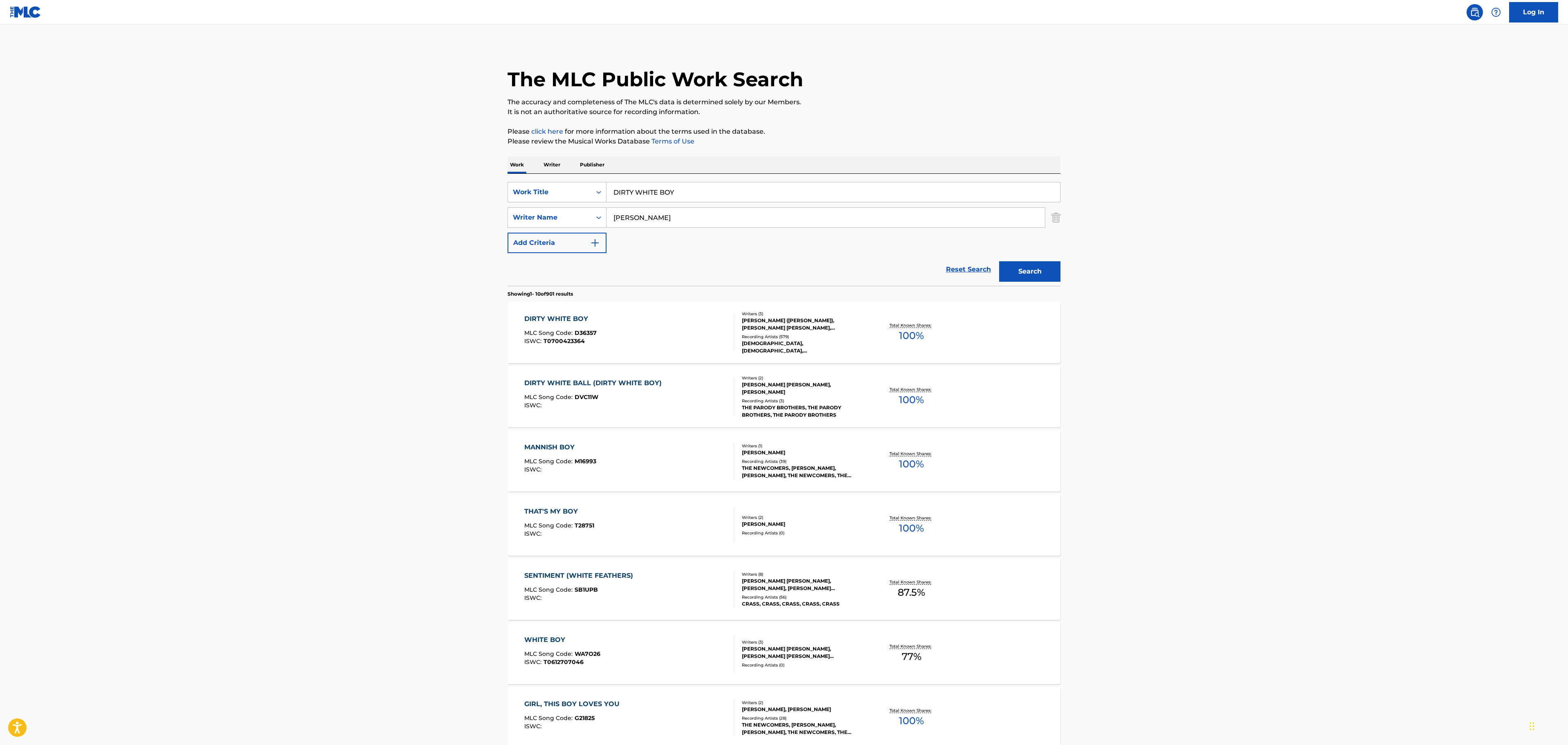
click at [670, 338] on div "DIRTY WHITE BOY MLC Song Code : D36357 ISWC : T0700423364" at bounding box center [629, 333] width 210 height 37
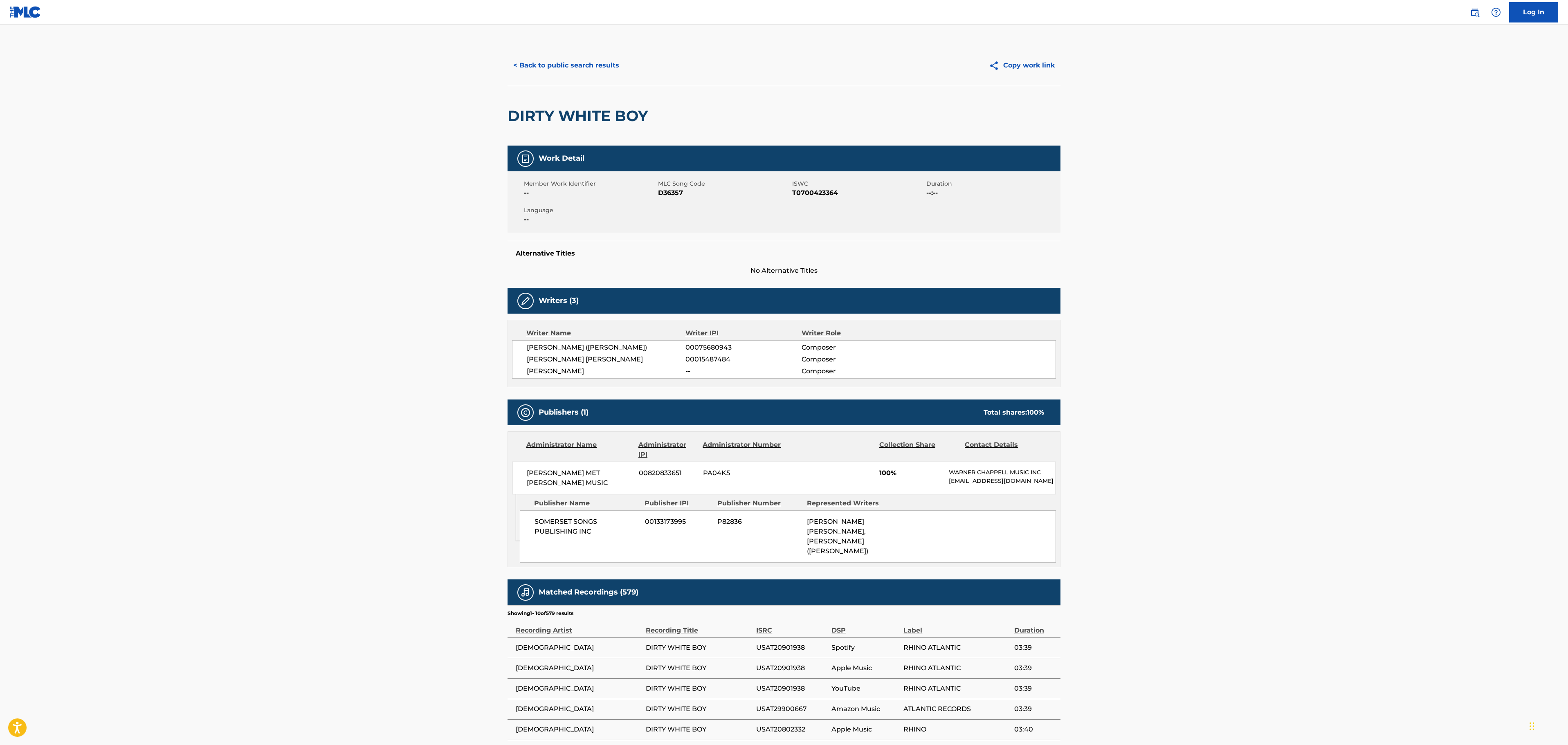
click at [578, 61] on button "< Back to public search results" at bounding box center [566, 65] width 117 height 20
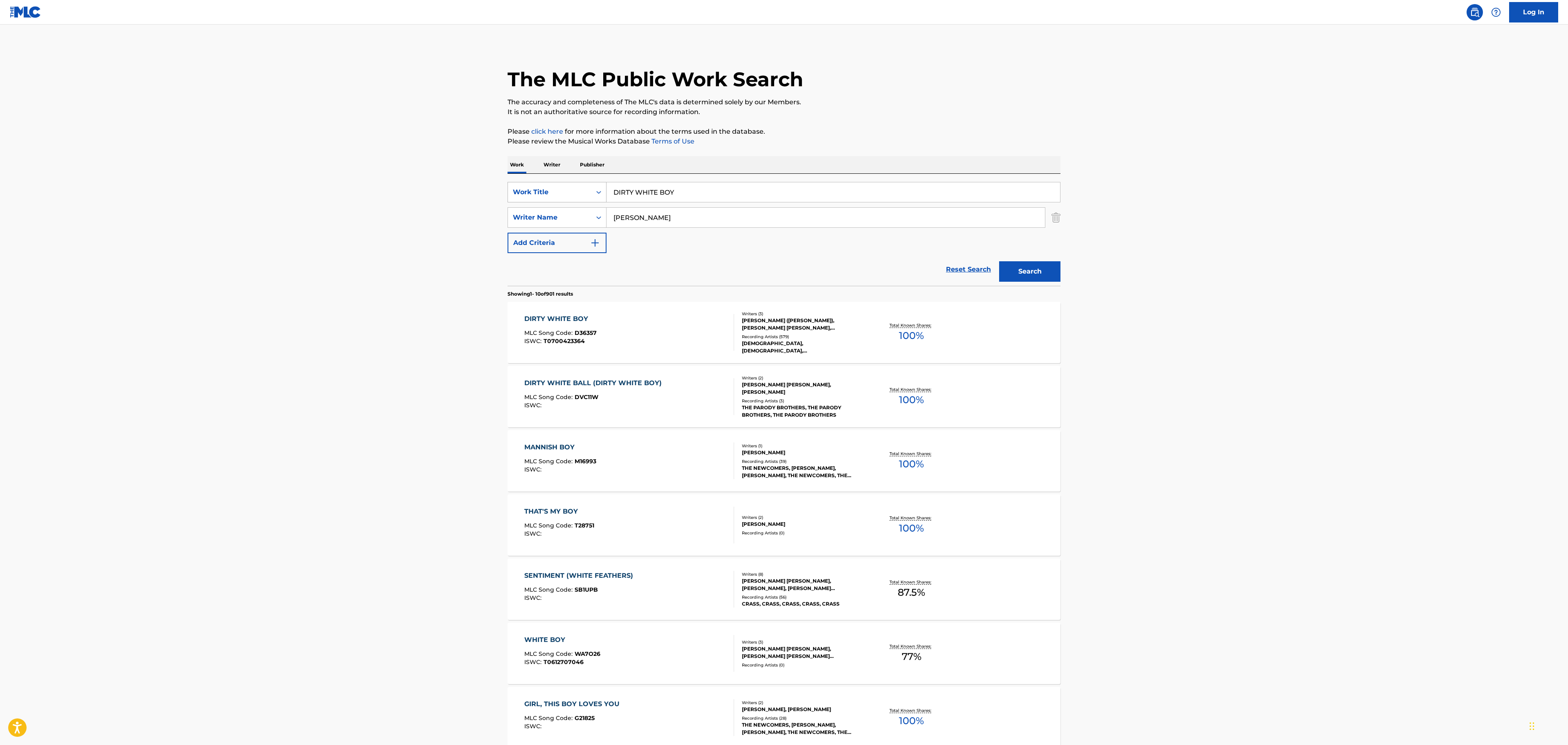
drag, startPoint x: 690, startPoint y: 189, endPoint x: 520, endPoint y: 189, distance: 170.0
click at [520, 189] on div "SearchWithCriteria7011f193-cc4c-4bba-aac7-d71a5c63bc7d Work Title DIRTY WHITE B…" at bounding box center [784, 192] width 553 height 20
paste input "EEPER LOVE"
type input "DEEPER LOVE"
click at [1139, 225] on main "The MLC Public Work Search The accuracy and completeness of The MLC's data is d…" at bounding box center [784, 506] width 1568 height 962
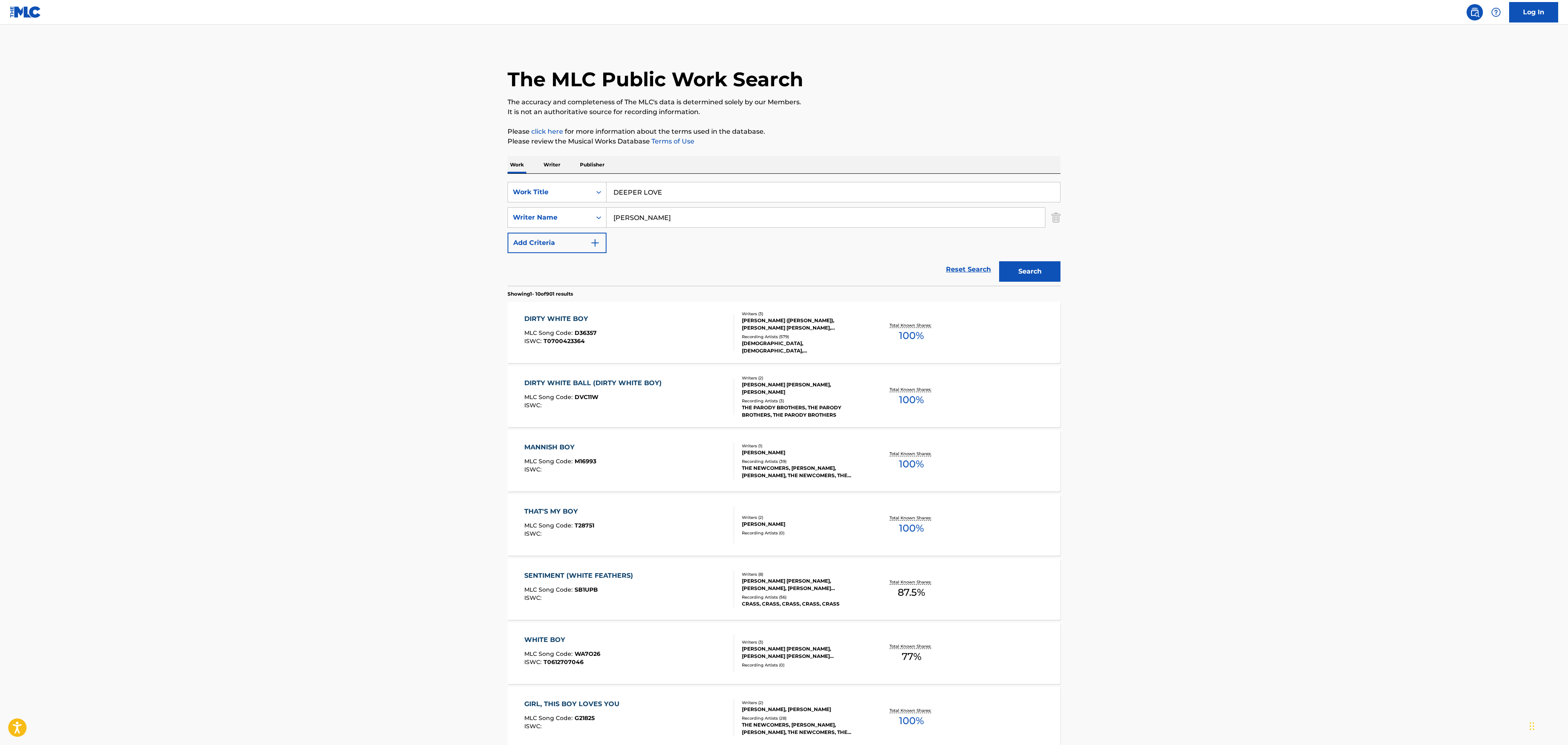
click at [1013, 264] on button "Search" at bounding box center [1029, 271] width 61 height 20
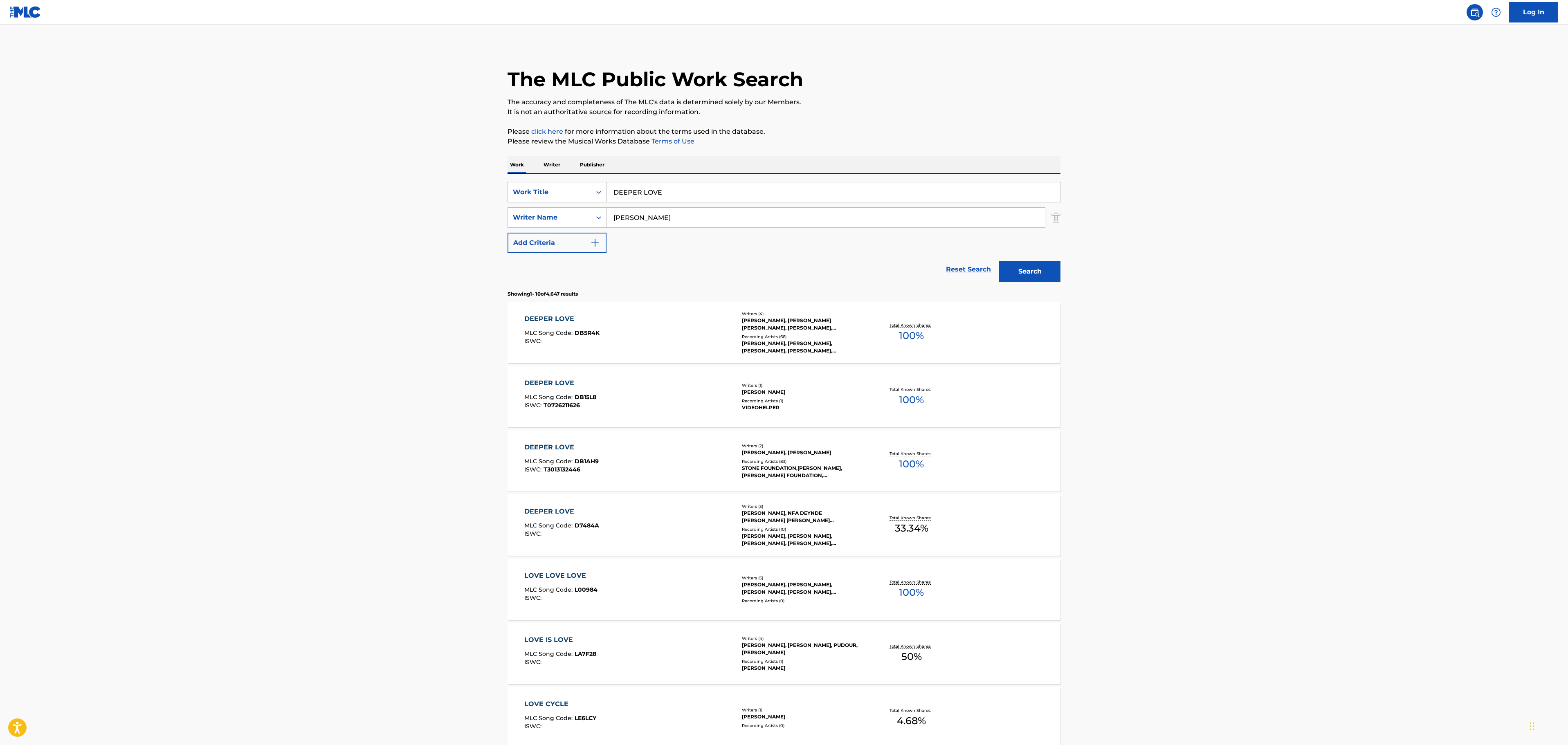
click at [804, 335] on div "Recording Artists ( 66 )" at bounding box center [804, 337] width 123 height 6
